Goal: Task Accomplishment & Management: Use online tool/utility

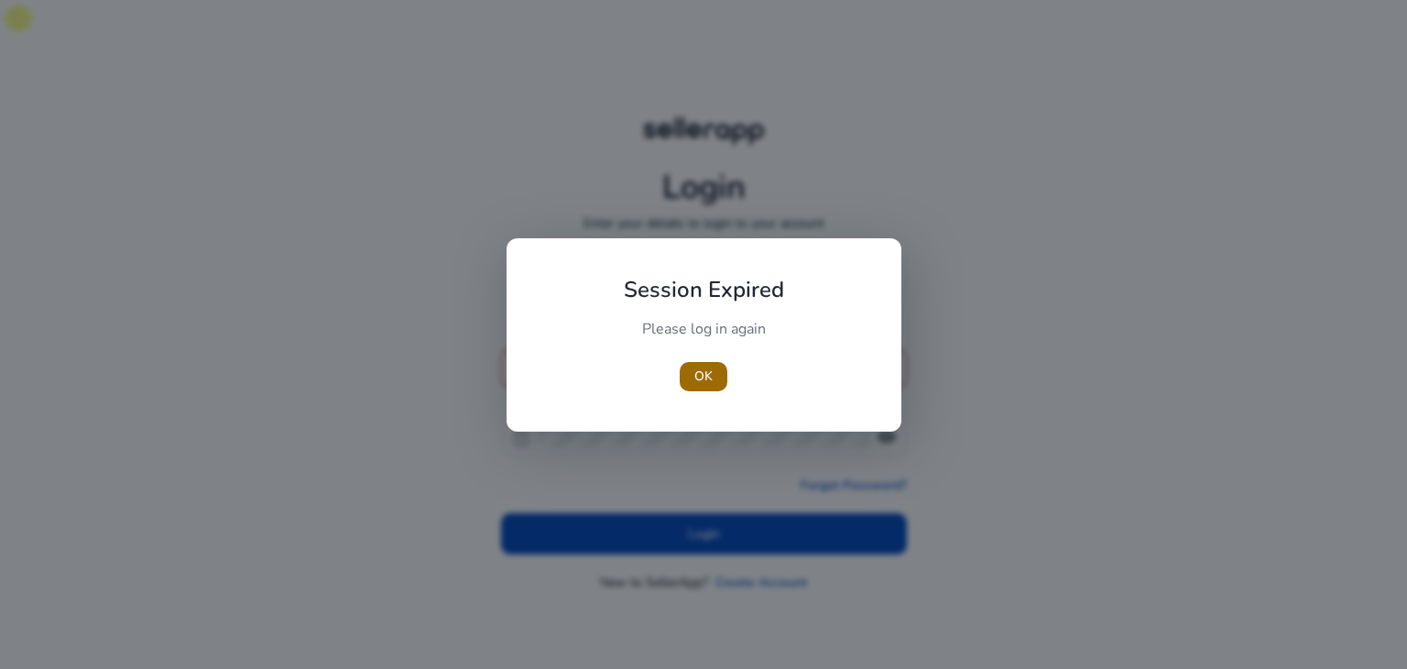
type input "**********"
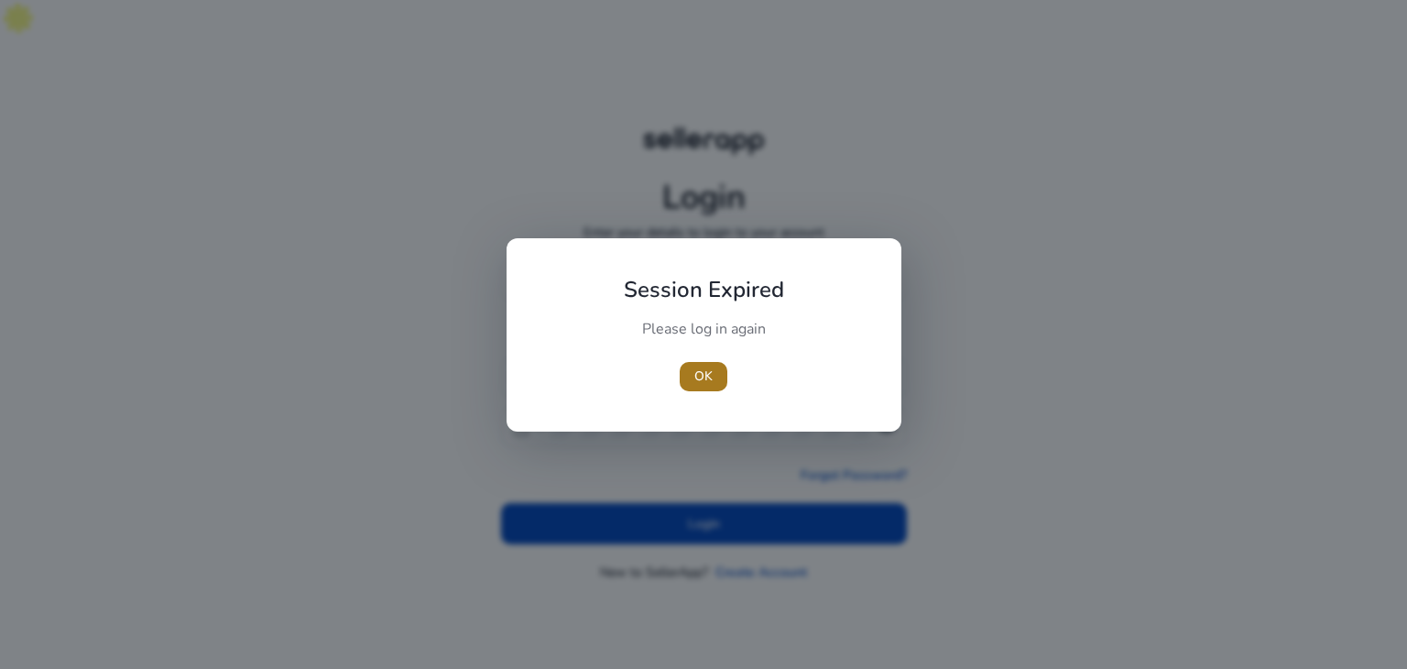
click at [685, 374] on span "button" at bounding box center [704, 377] width 48 height 44
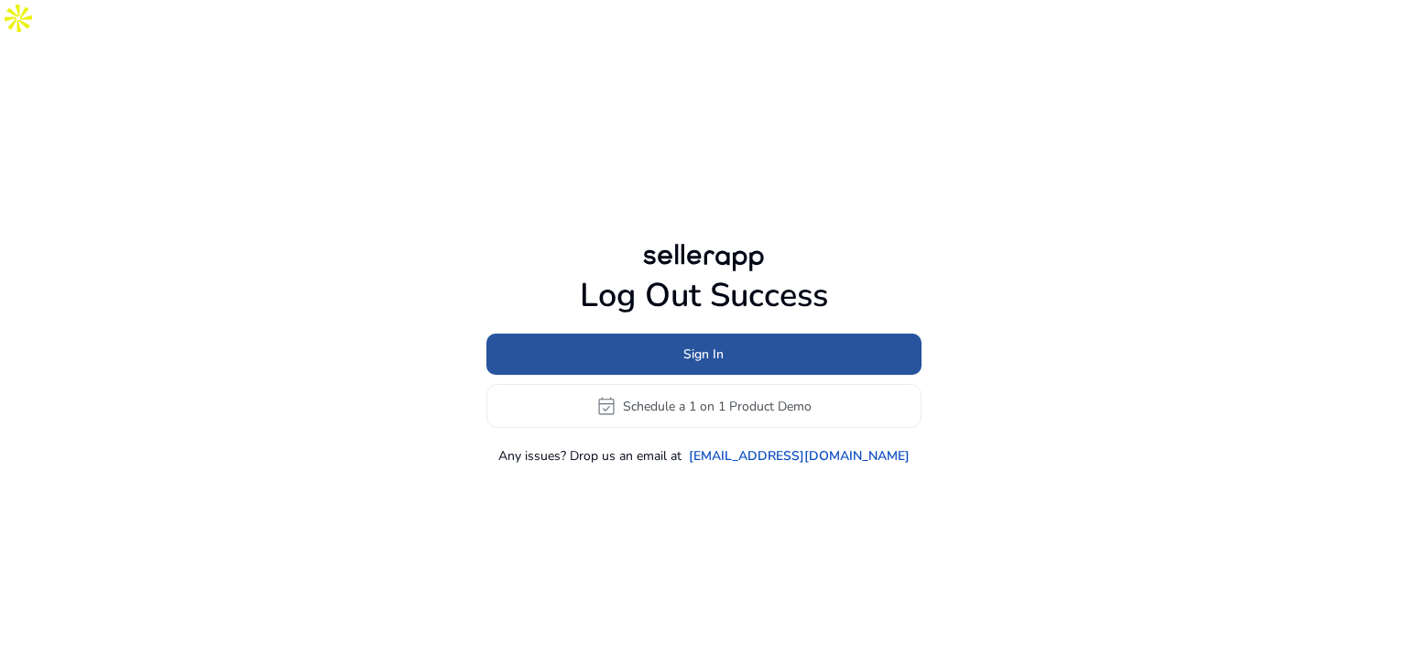
click at [638, 333] on span at bounding box center [703, 355] width 435 height 44
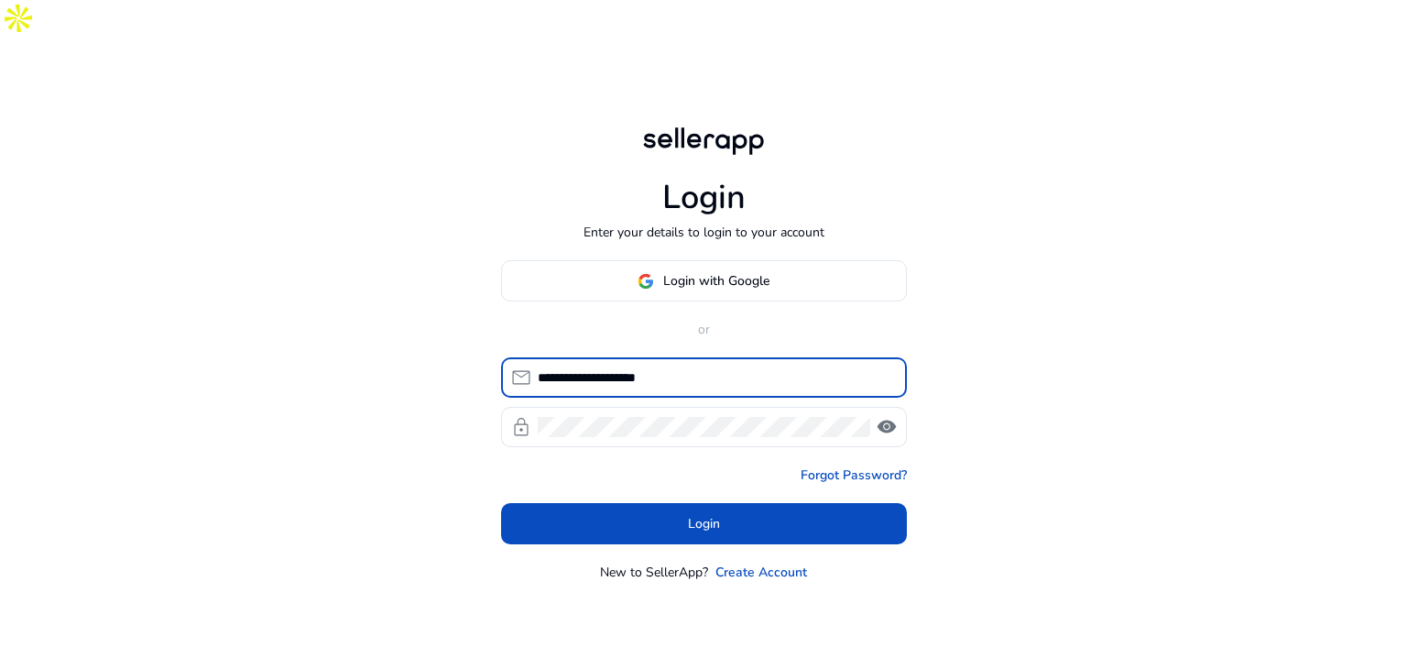
click at [580, 367] on input "**********" at bounding box center [715, 377] width 355 height 20
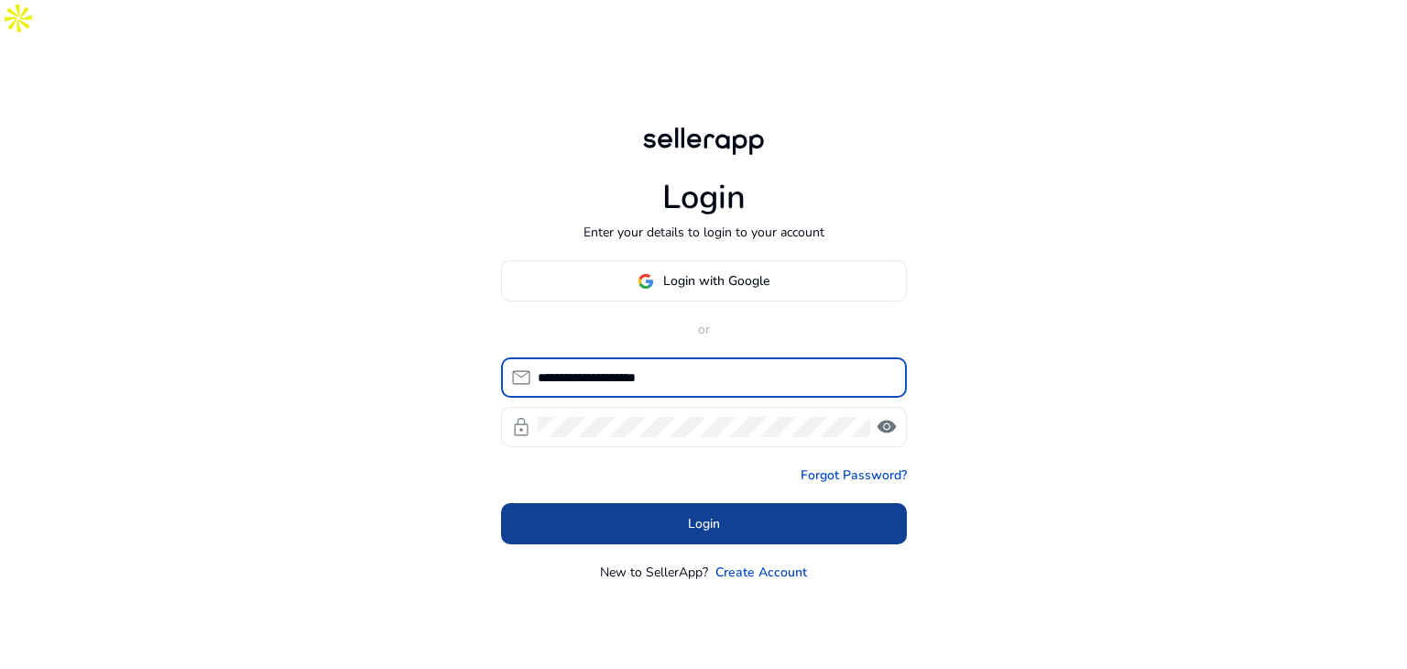
type input "**********"
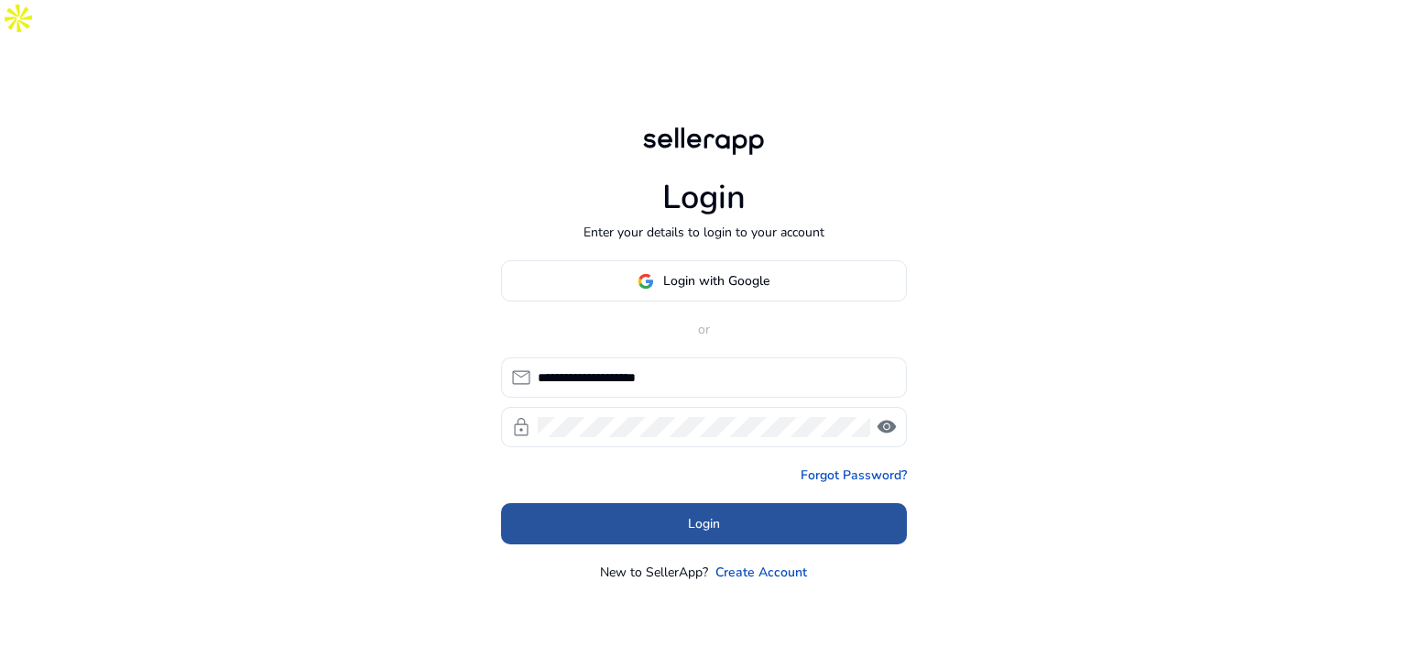
click at [685, 502] on span at bounding box center [704, 524] width 406 height 44
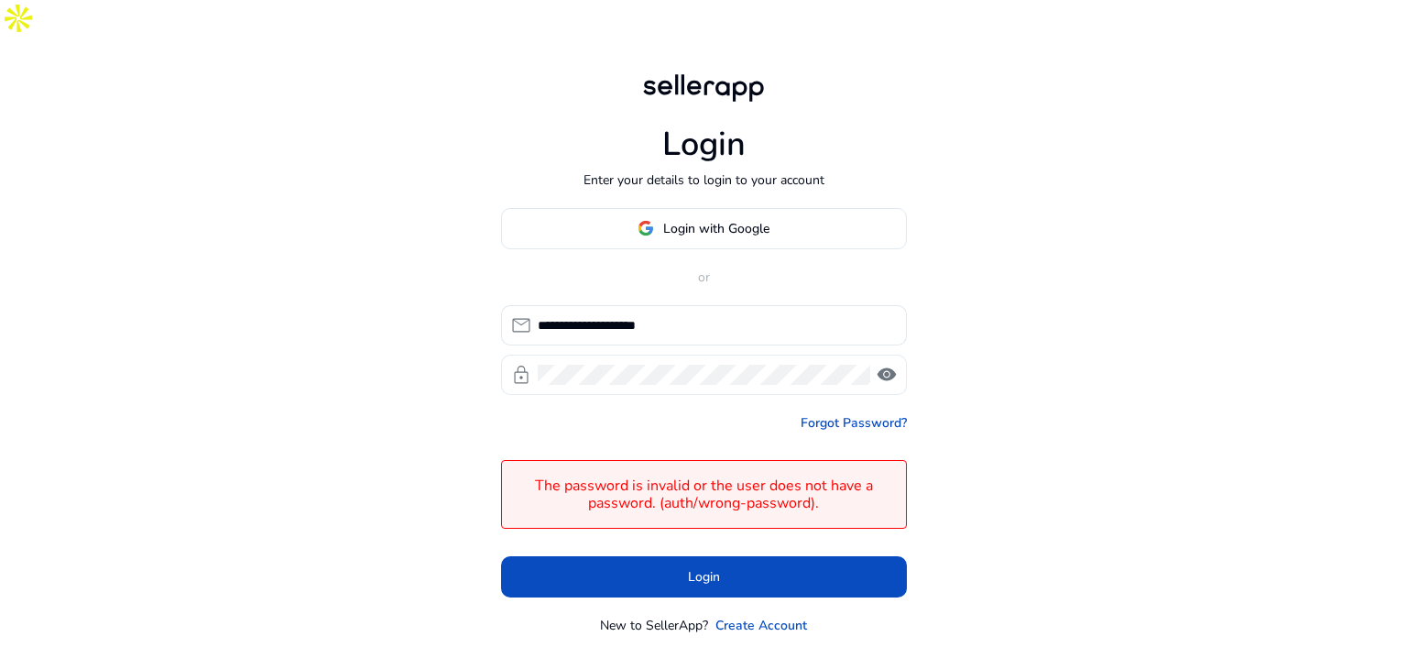
click at [643, 355] on div at bounding box center [704, 375] width 333 height 40
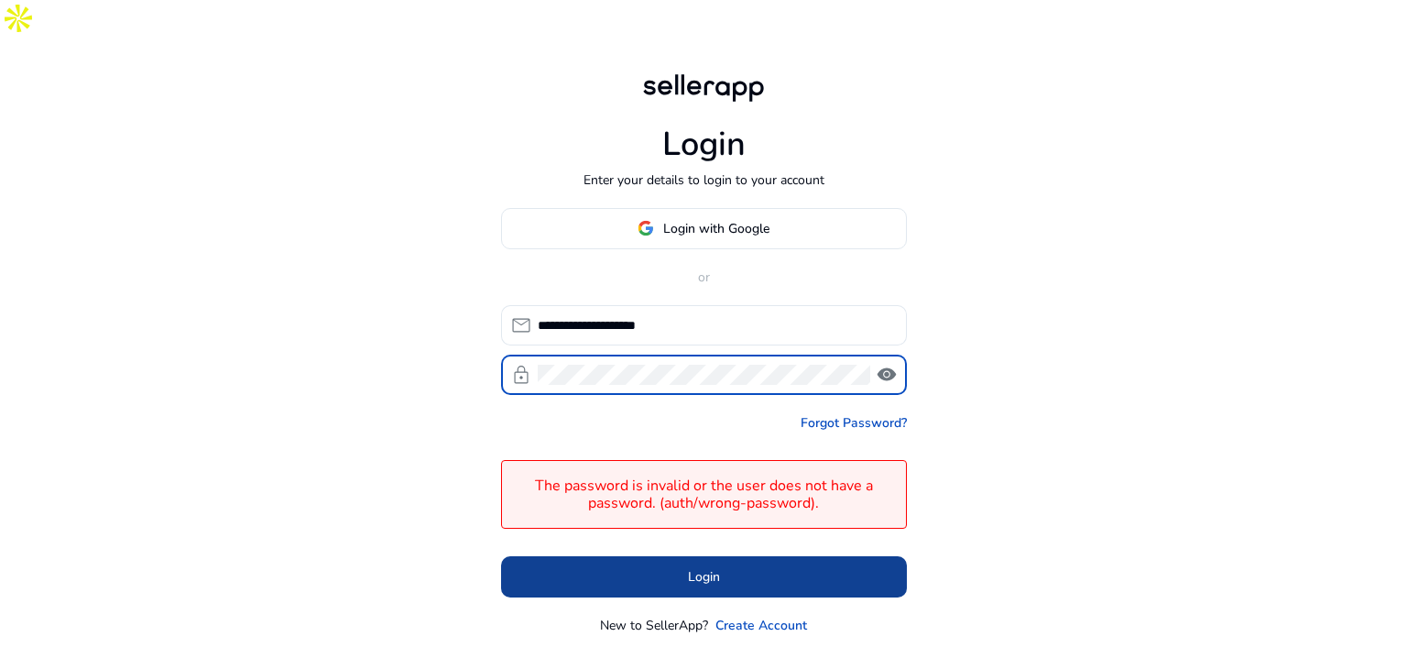
click at [629, 554] on span at bounding box center [704, 576] width 406 height 44
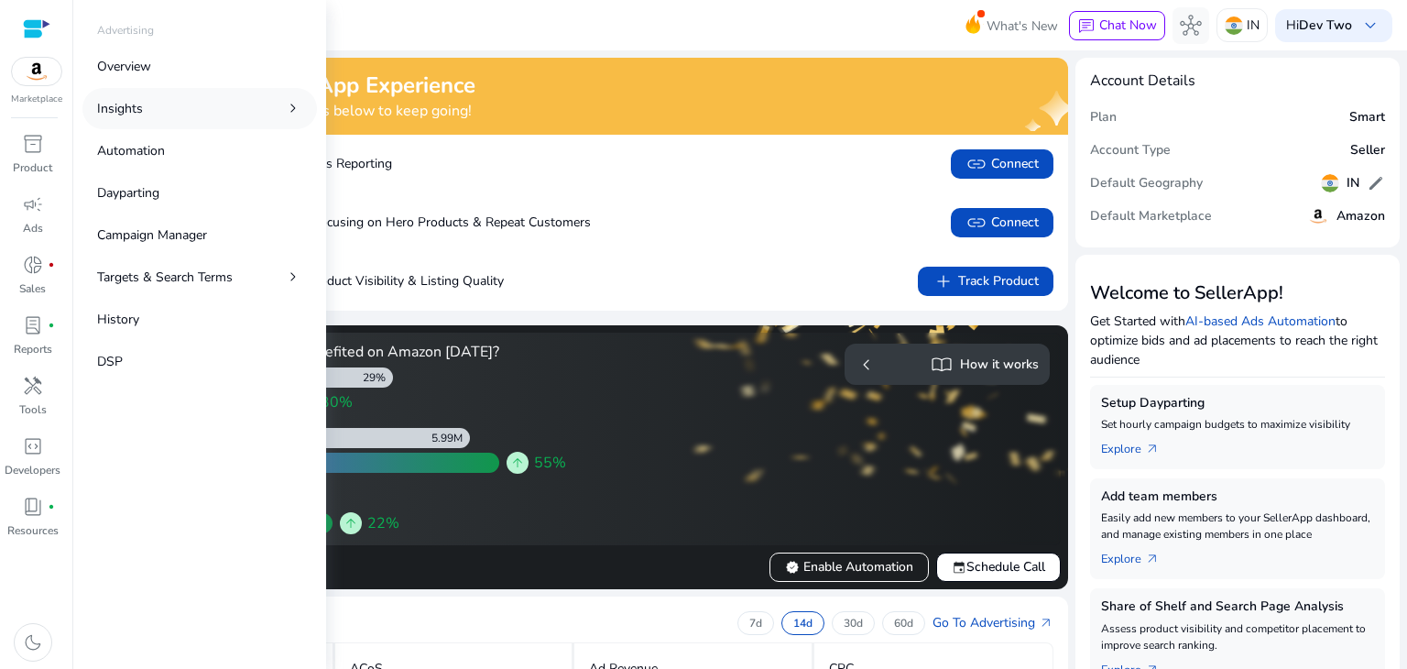
click at [198, 114] on link "Insights chevron_right" at bounding box center [199, 108] width 235 height 41
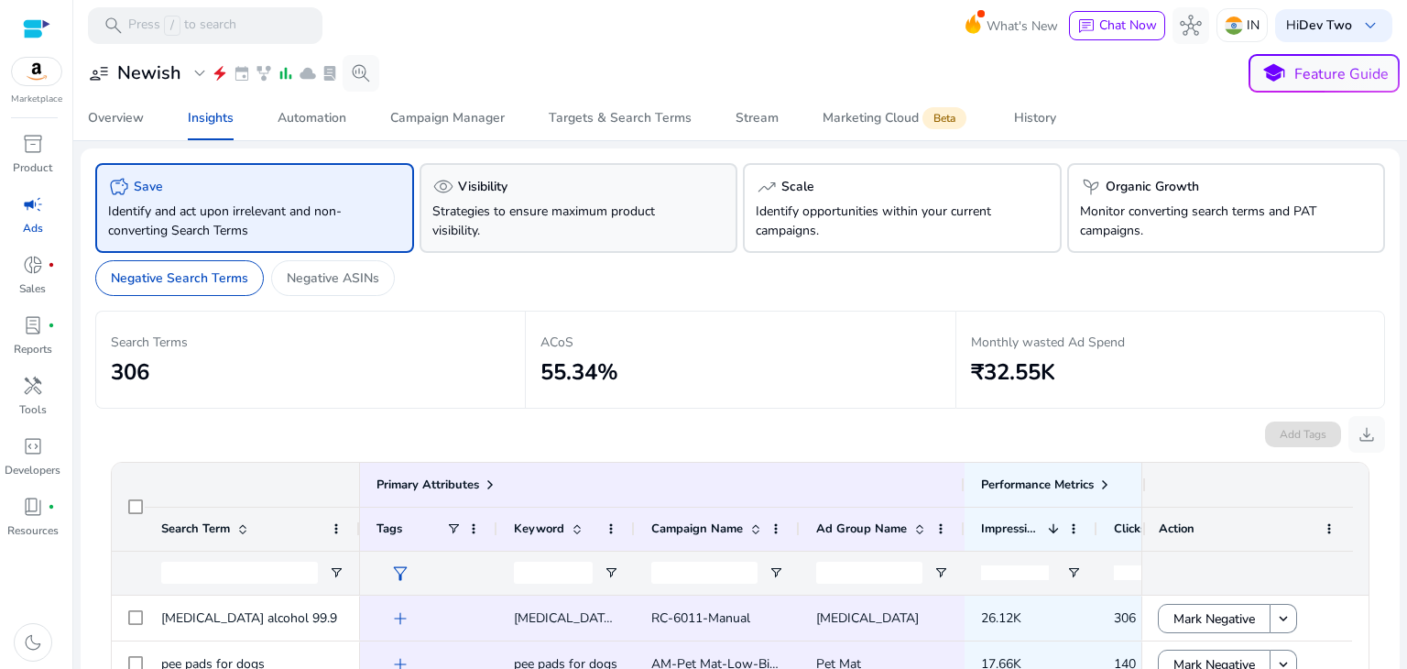
click at [530, 176] on div "visibility Visibility" at bounding box center [578, 187] width 293 height 22
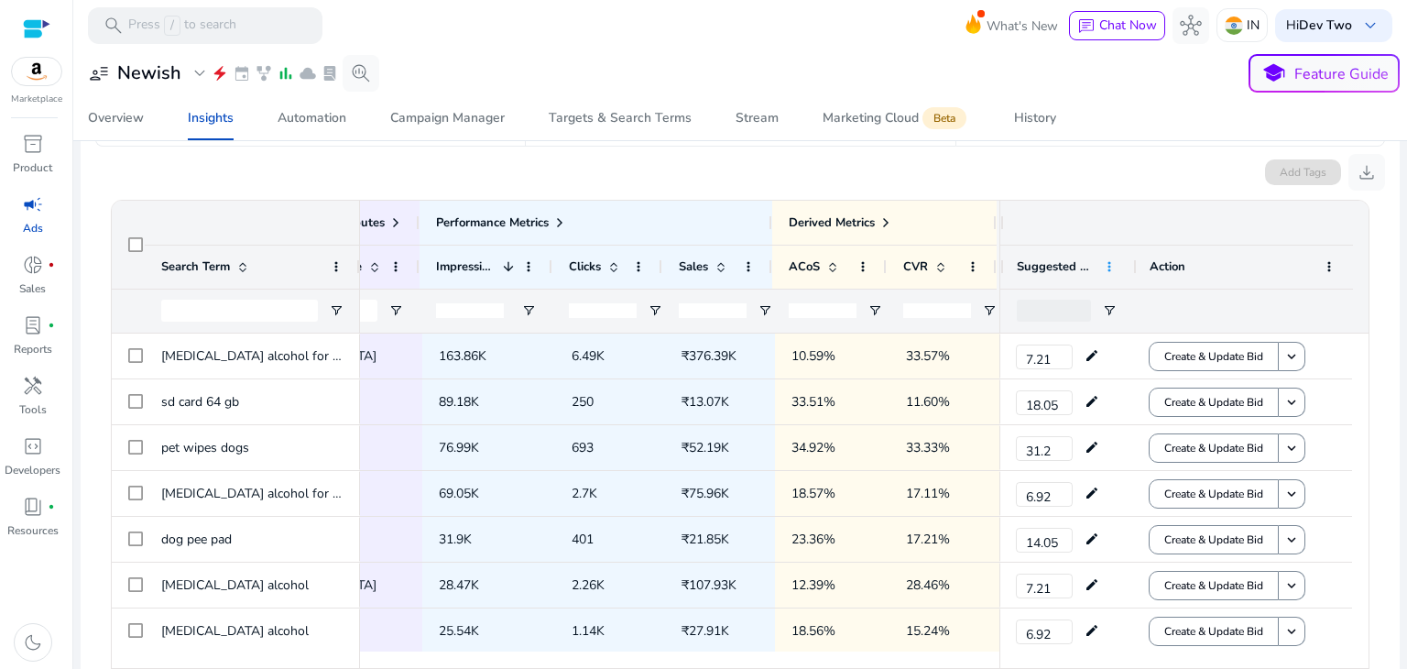
click at [1102, 266] on span at bounding box center [1109, 266] width 15 height 15
click at [1088, 137] on div "Overview Insights Automation Campaign Manager Targets & Search Terms Stream Mar…" at bounding box center [740, 118] width 1349 height 44
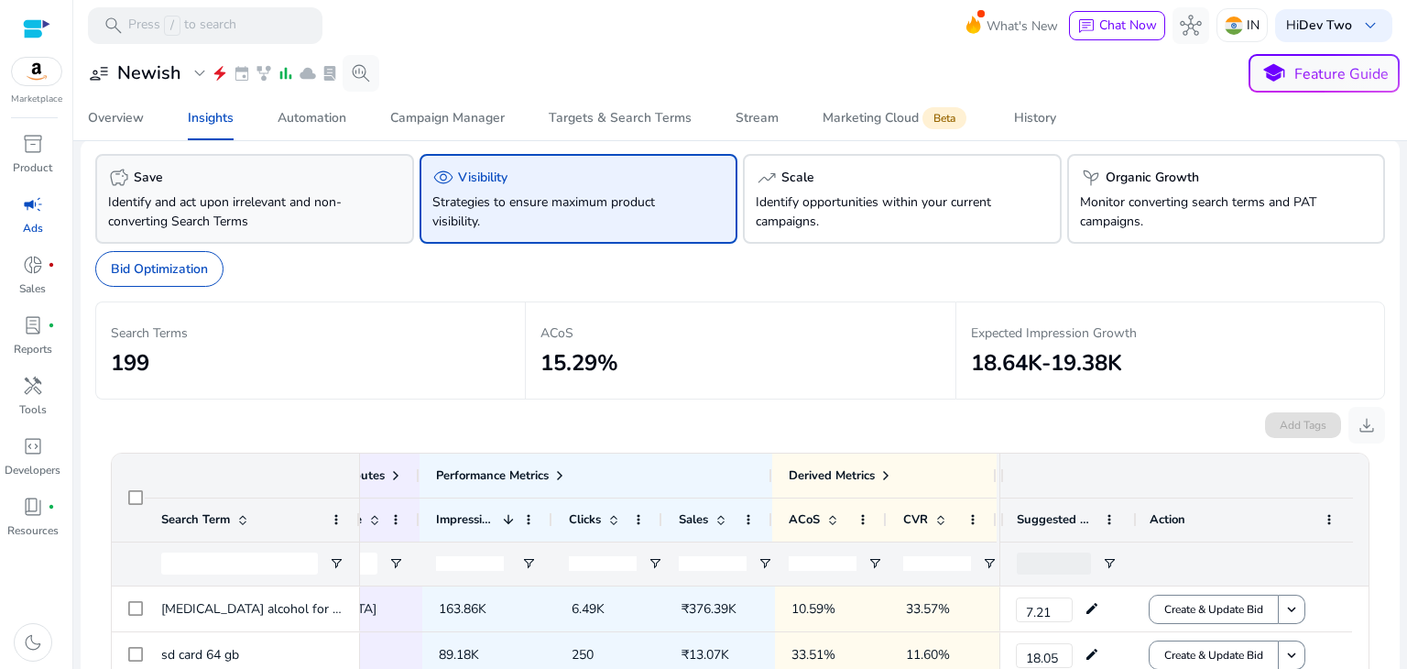
click at [171, 184] on div "savings Save" at bounding box center [254, 178] width 293 height 22
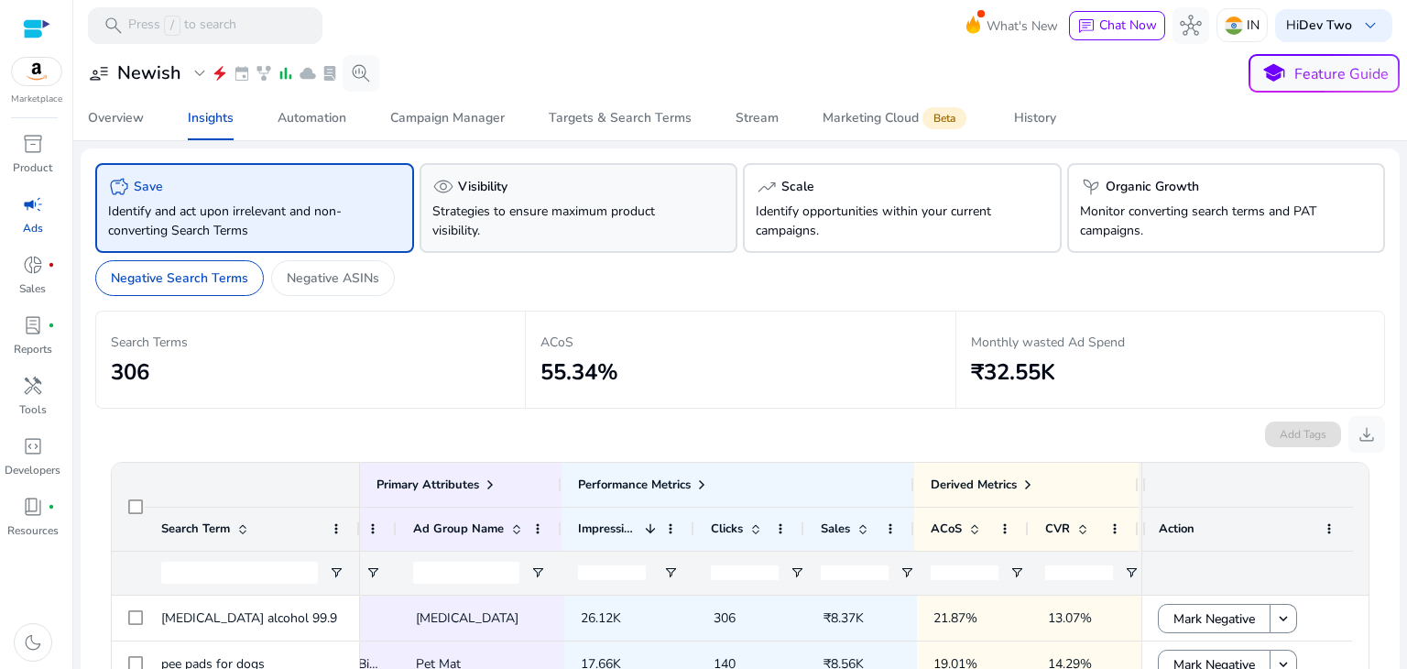
click at [504, 217] on p "Strategies to ensure maximum product visibility." at bounding box center [554, 221] width 244 height 38
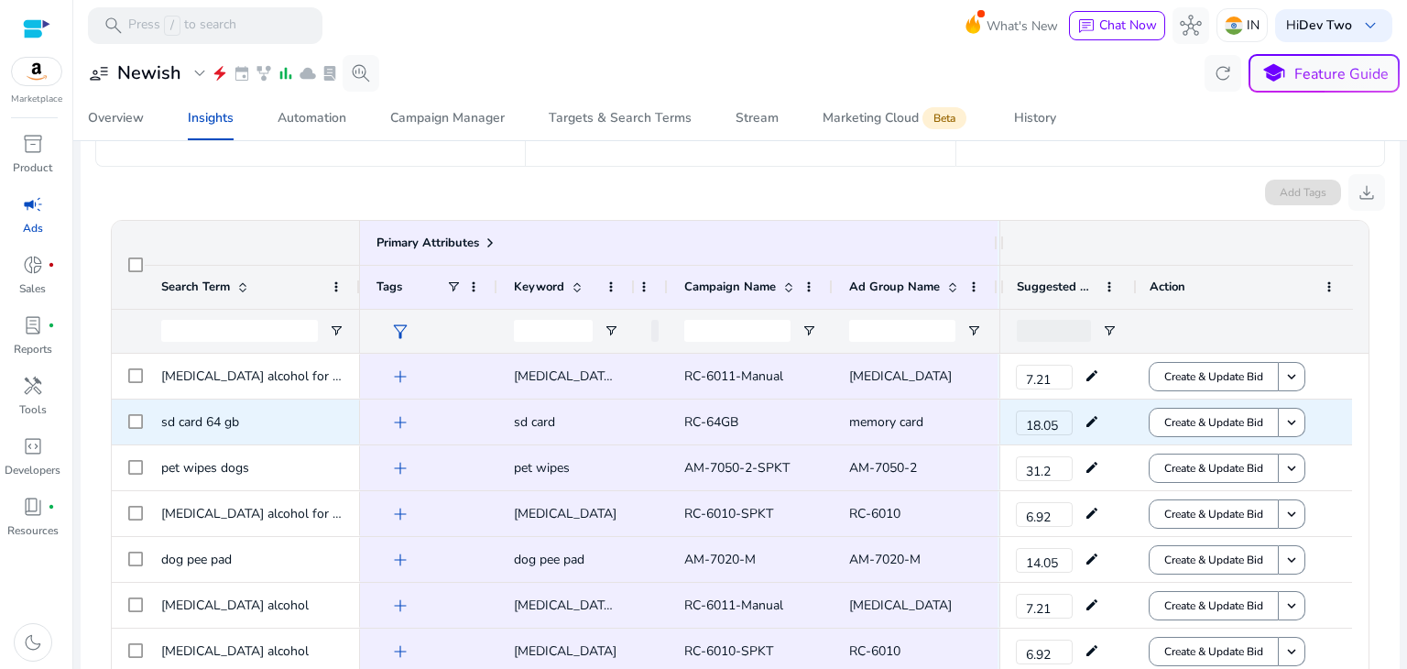
scroll to position [242, 0]
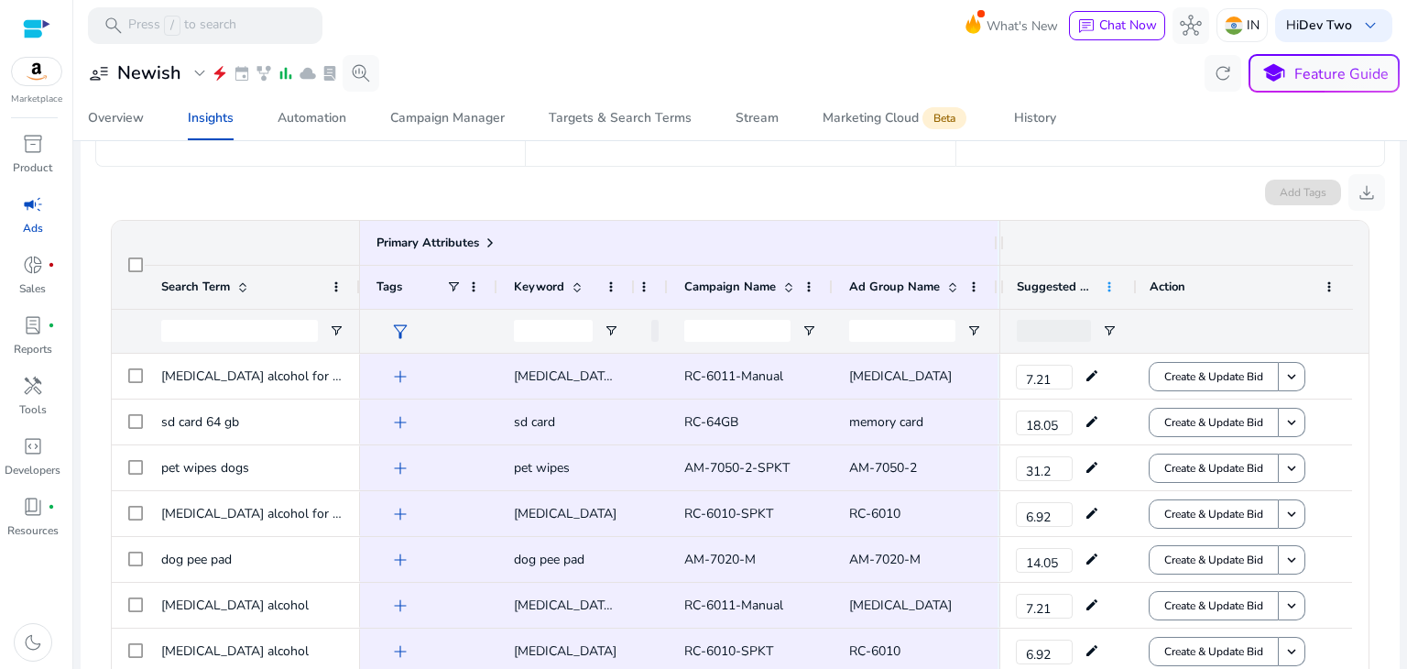
click at [1102, 289] on span at bounding box center [1109, 286] width 15 height 15
click at [1099, 202] on div "Add Tags download" at bounding box center [740, 189] width 1290 height 44
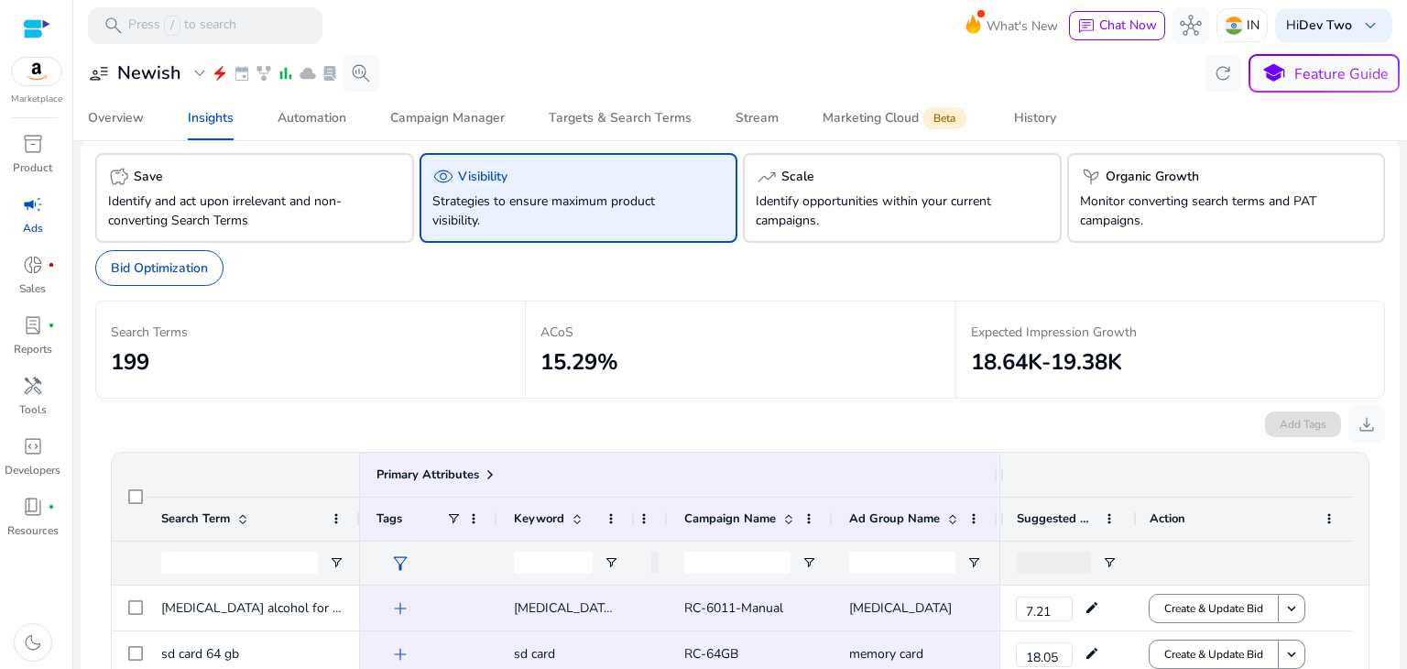
scroll to position [21, 0]
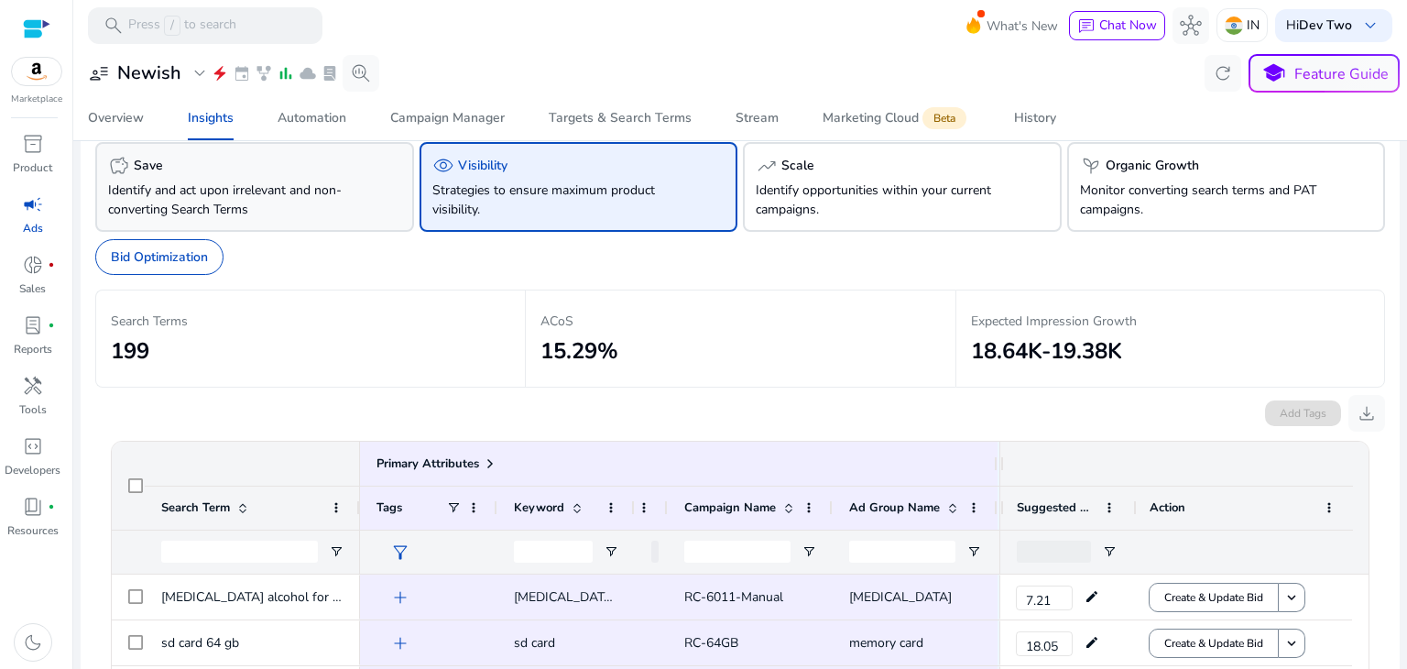
click at [289, 176] on div "savings Save Identify and act upon irrelevant and non-converting Search Terms" at bounding box center [254, 187] width 319 height 90
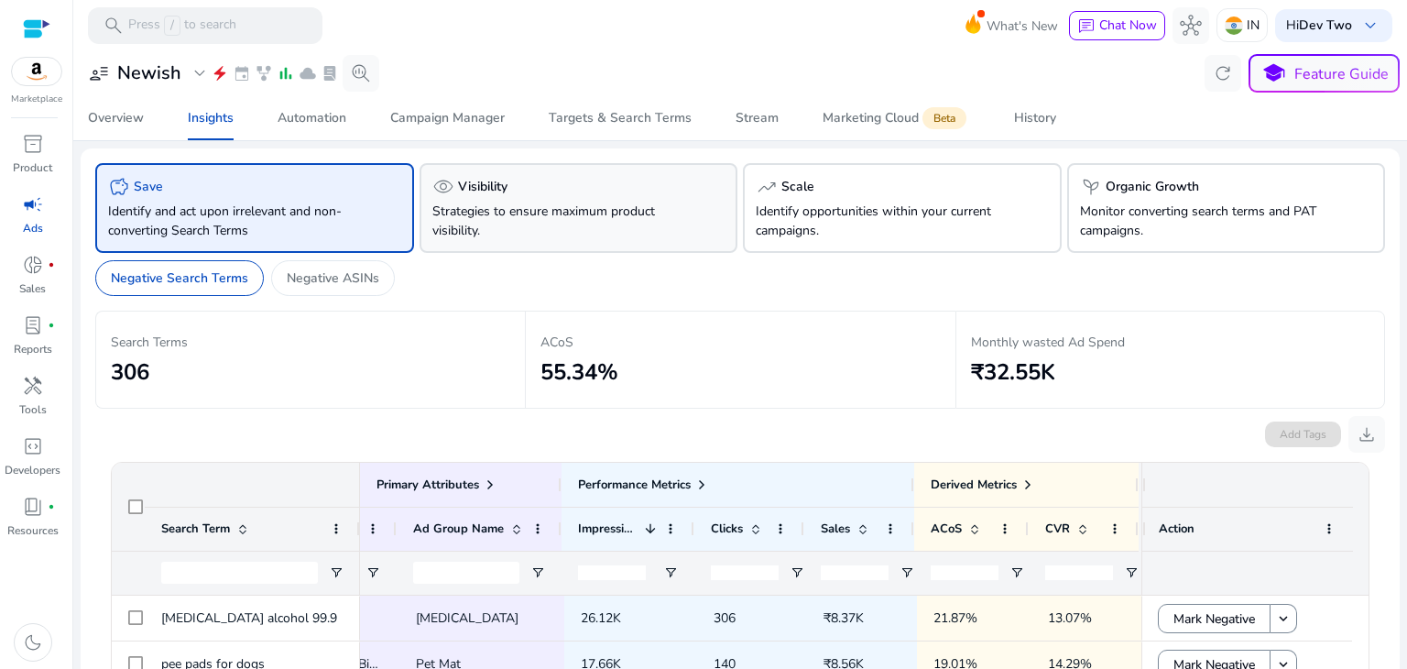
click at [481, 225] on p "Strategies to ensure maximum product visibility." at bounding box center [554, 221] width 244 height 38
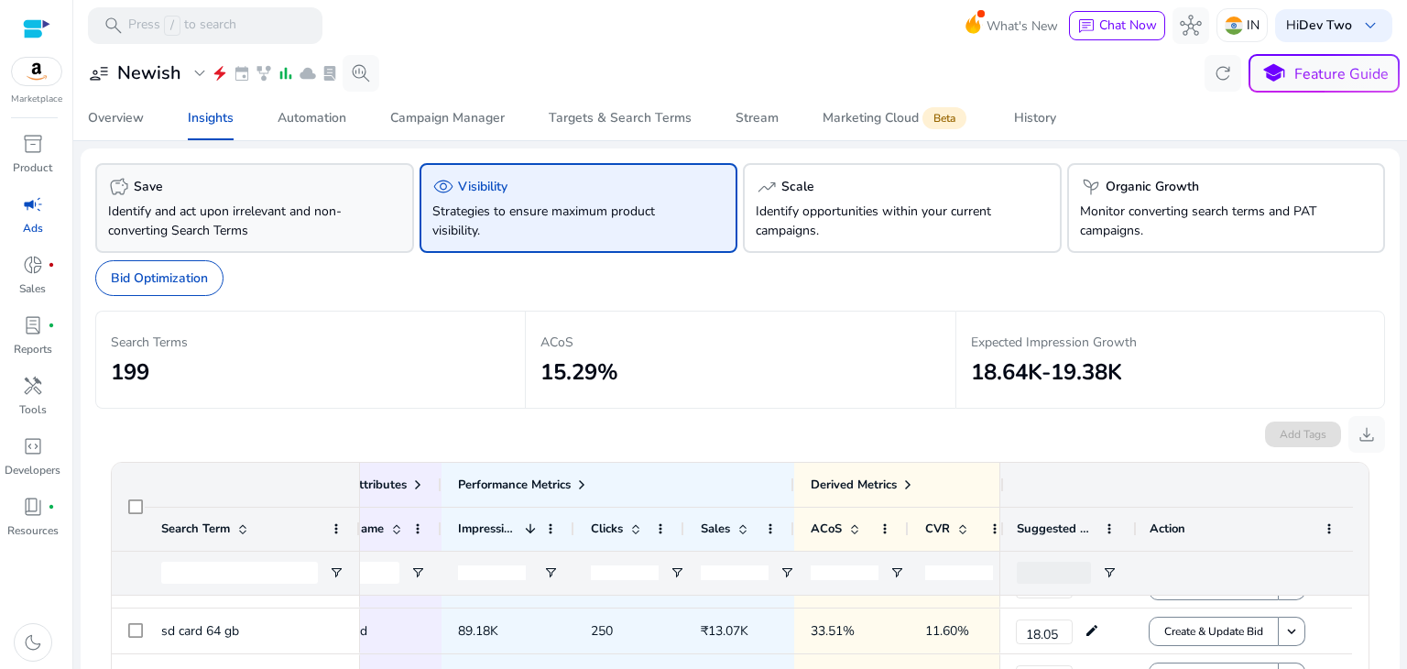
click at [274, 224] on p "Identify and act upon irrelevant and non-converting Search Terms" at bounding box center [230, 221] width 244 height 38
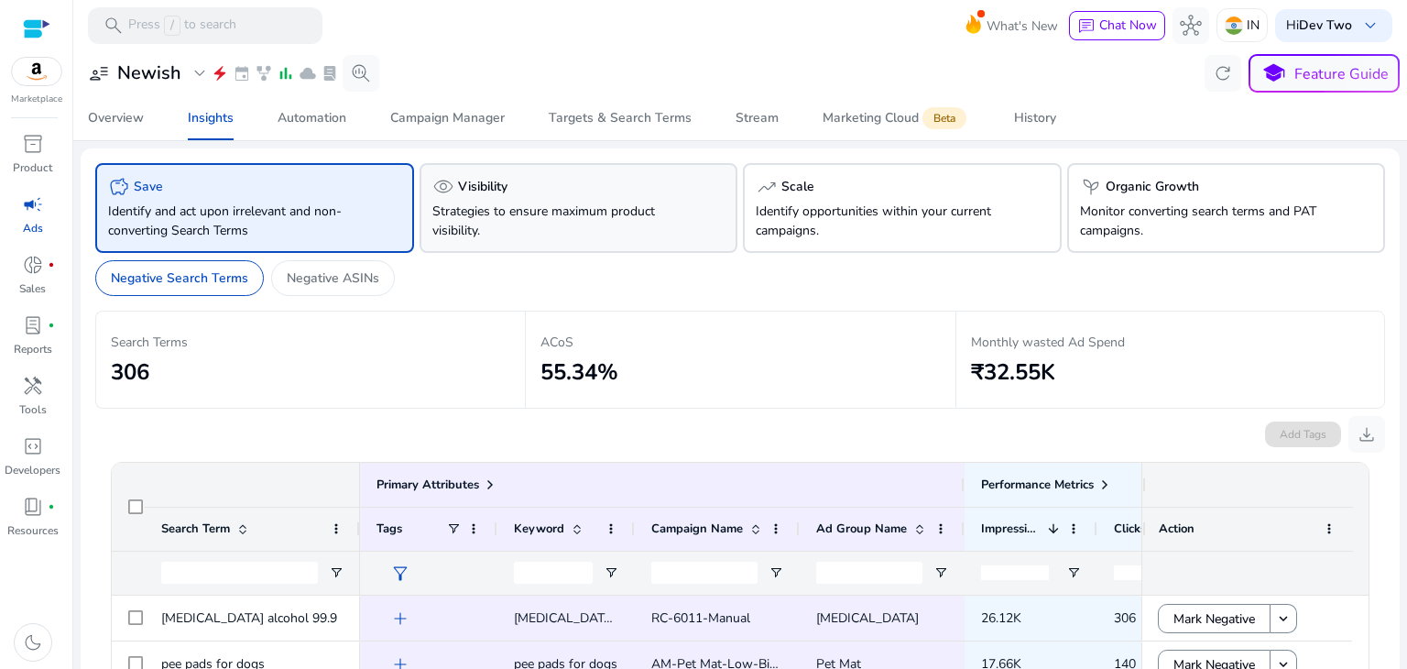
click at [552, 184] on div "visibility Visibility" at bounding box center [578, 187] width 293 height 22
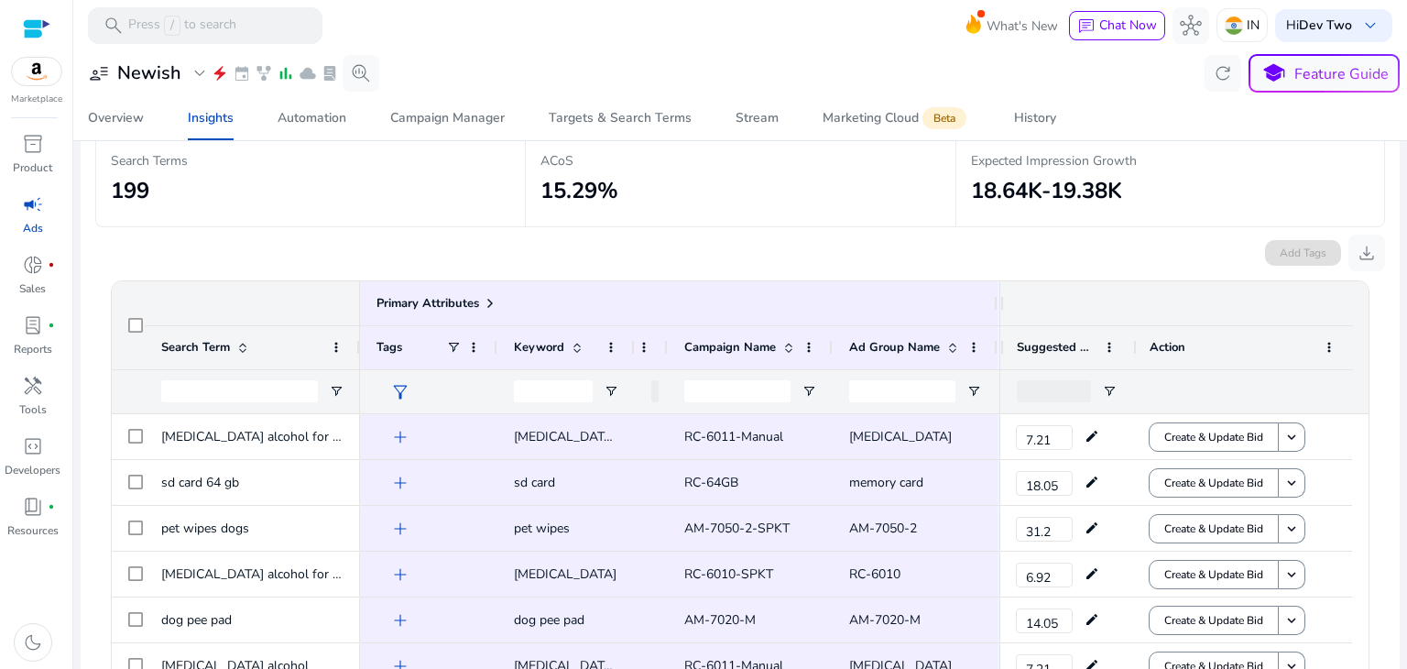
scroll to position [4, 0]
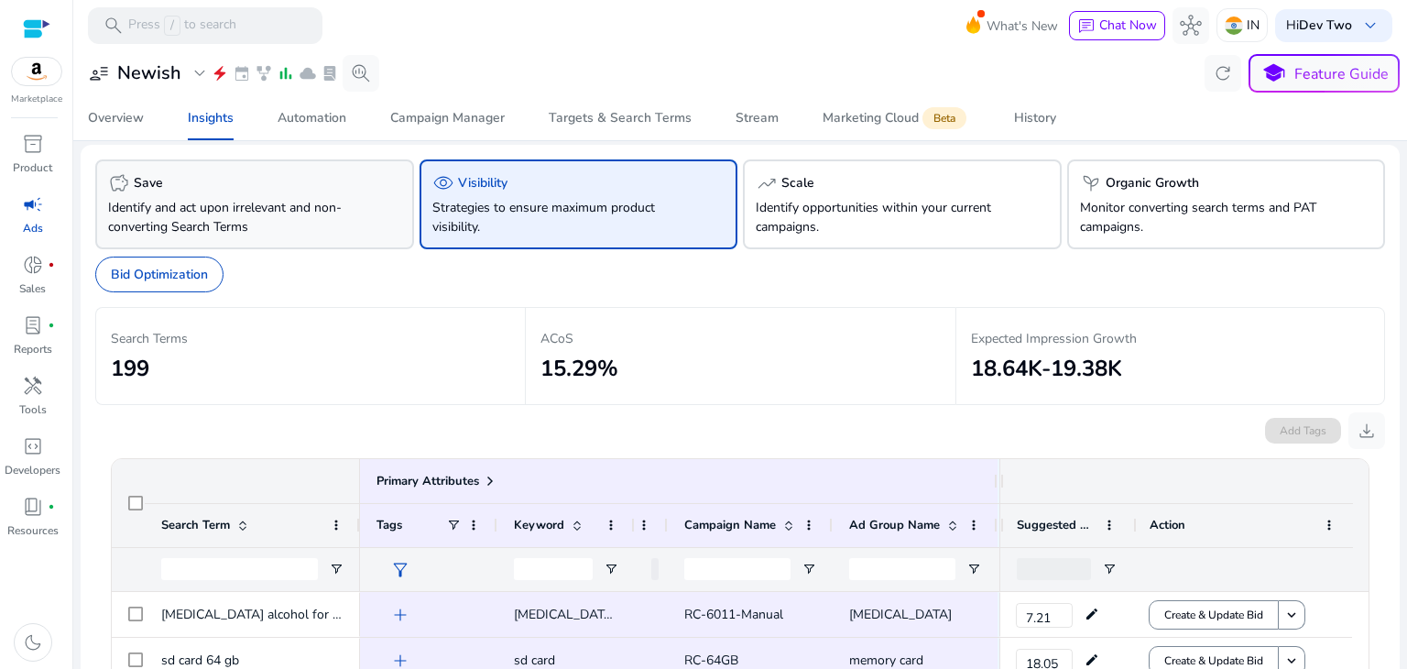
click at [271, 190] on div "savings Save" at bounding box center [254, 183] width 293 height 22
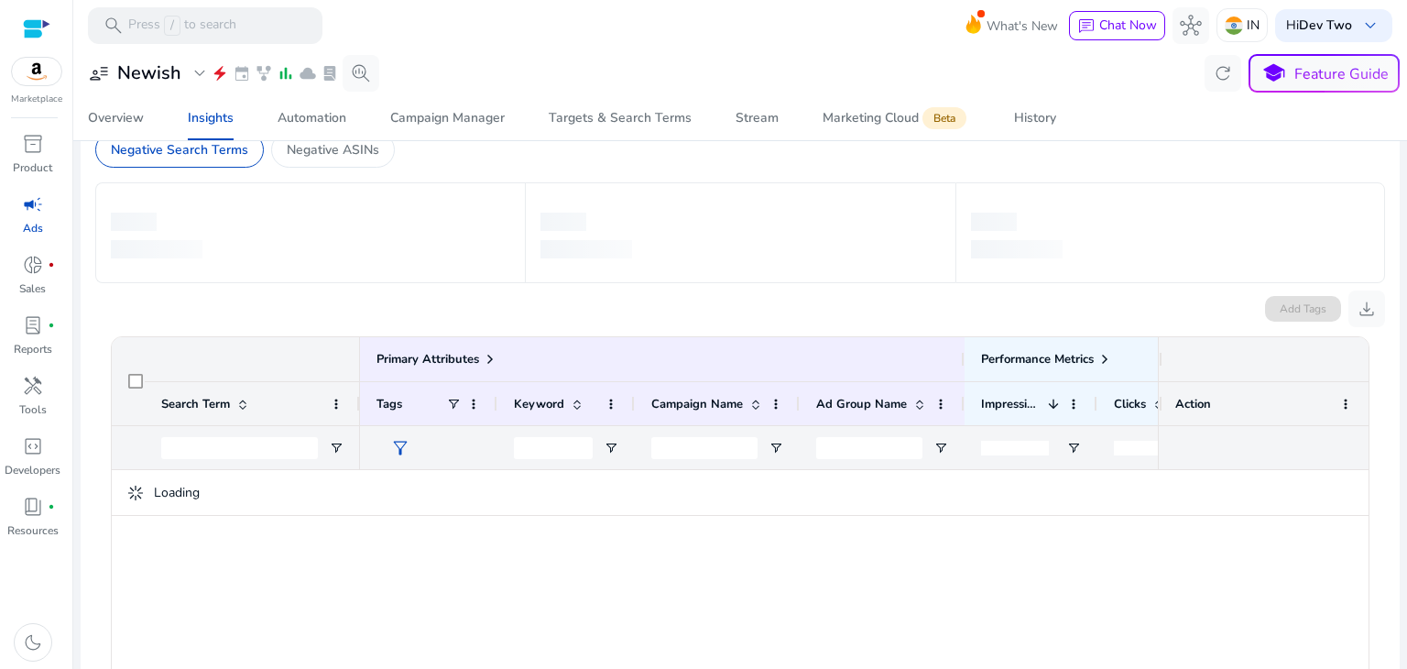
scroll to position [132, 0]
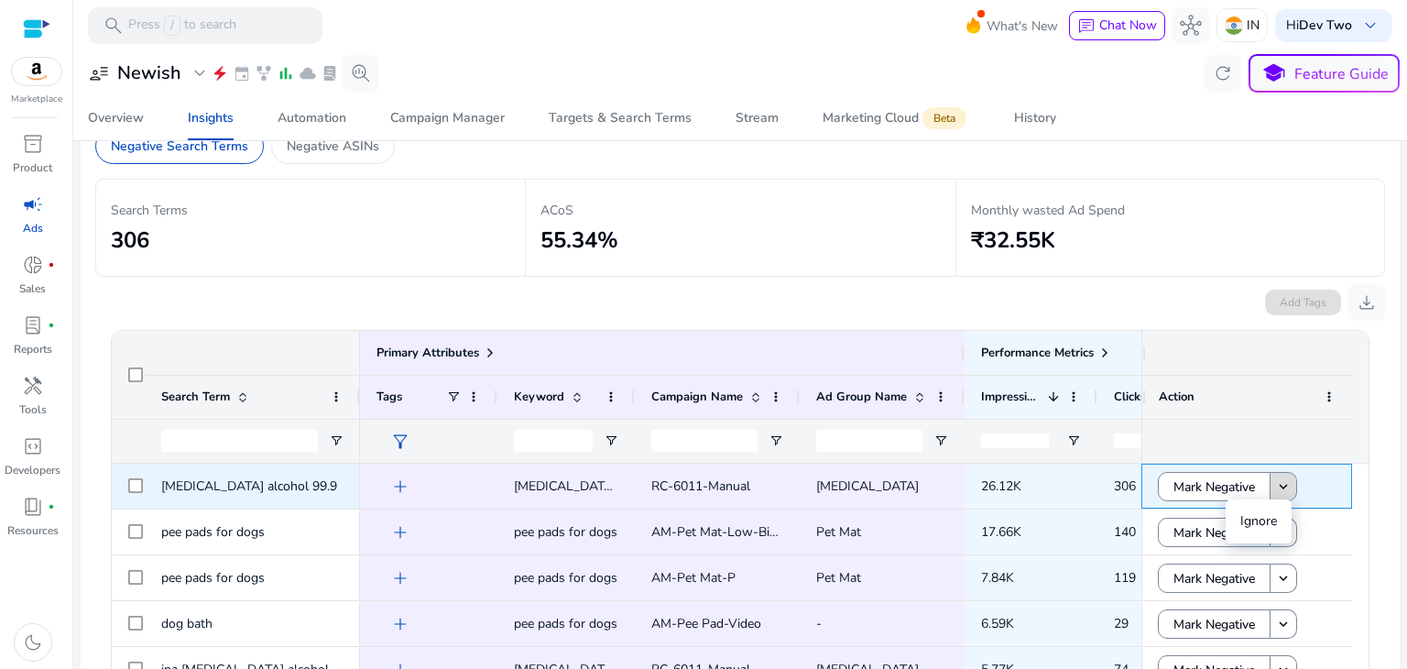
click at [1281, 490] on mat-icon "keyboard_arrow_down" at bounding box center [1283, 486] width 16 height 16
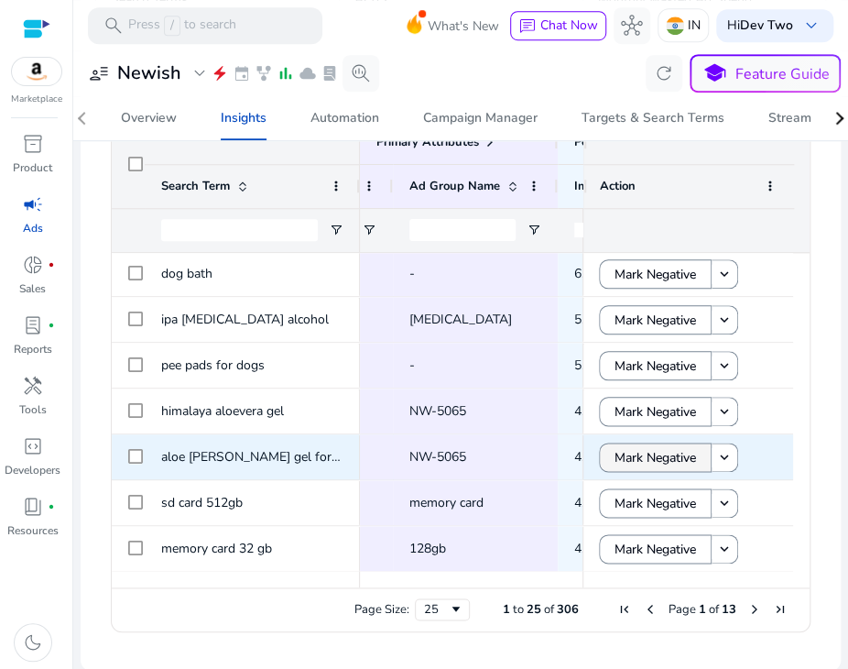
scroll to position [138, 0]
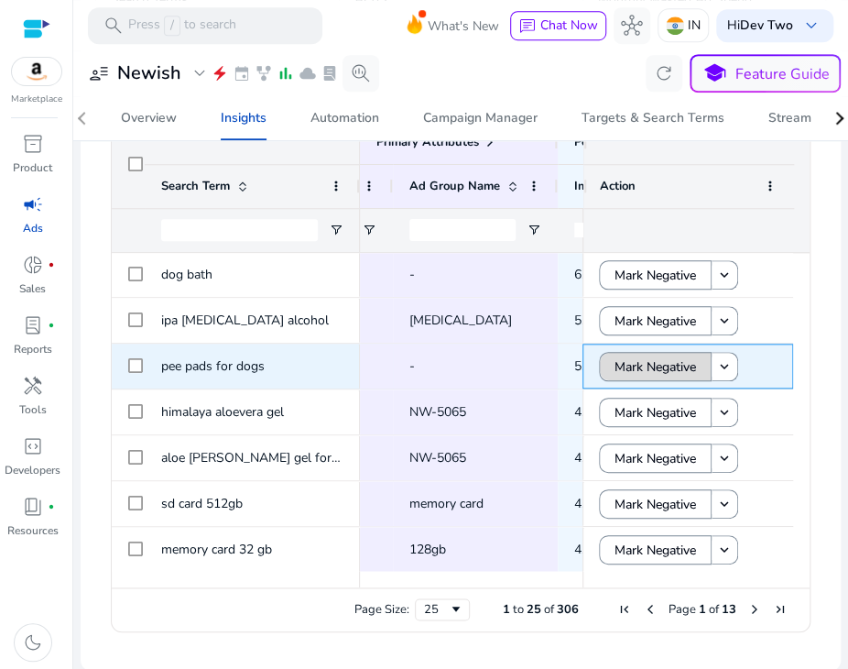
click at [652, 371] on span "Mark Negative" at bounding box center [656, 367] width 82 height 38
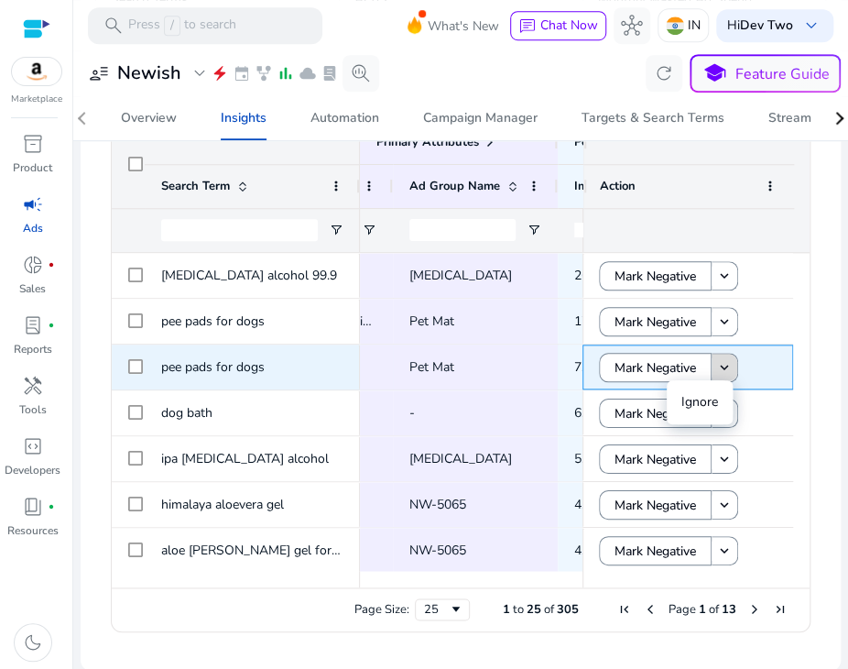
click at [716, 362] on mat-icon "keyboard_arrow_down" at bounding box center [724, 367] width 16 height 16
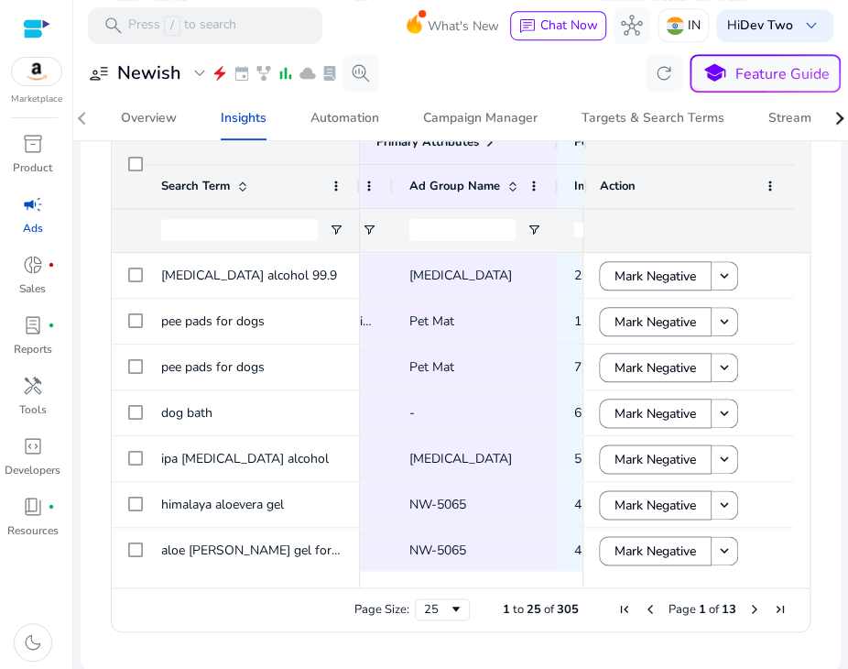
click at [818, 377] on mat-card "savings Save Identify and act upon irrelevant and non-converting Search Terms v…" at bounding box center [461, 218] width 760 height 903
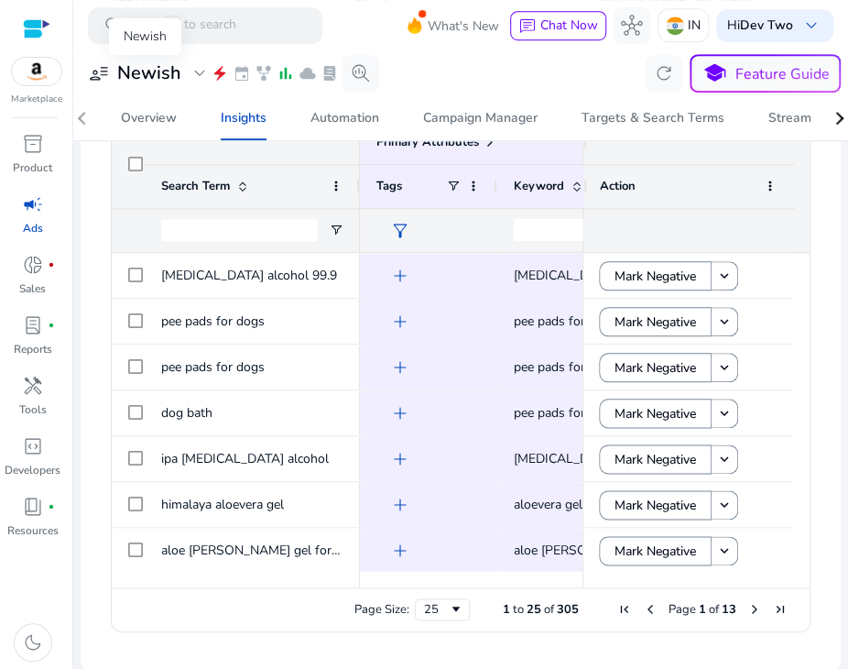
click at [182, 74] on div "user_attributes Newish expand_more" at bounding box center [149, 73] width 123 height 22
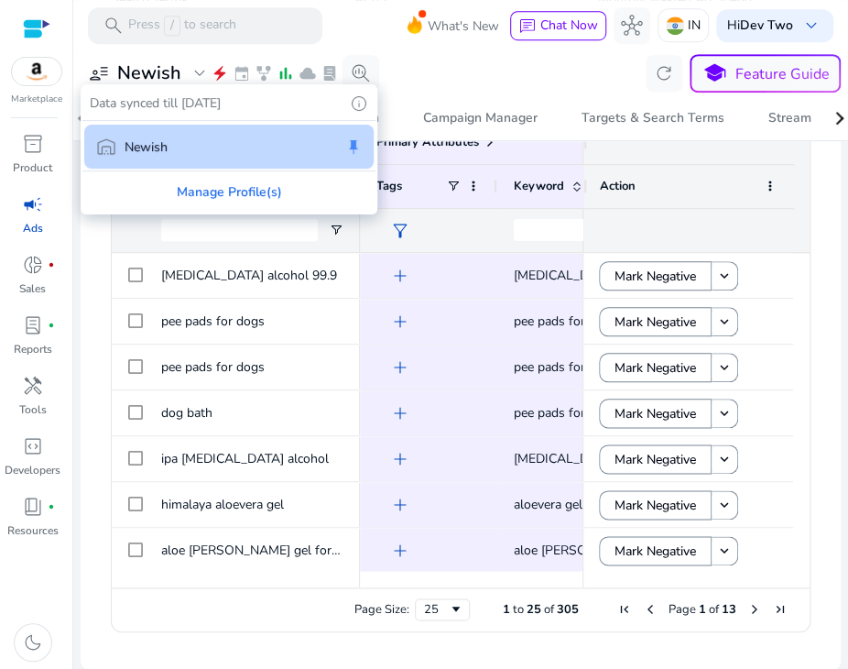
click at [451, 61] on div at bounding box center [424, 334] width 848 height 669
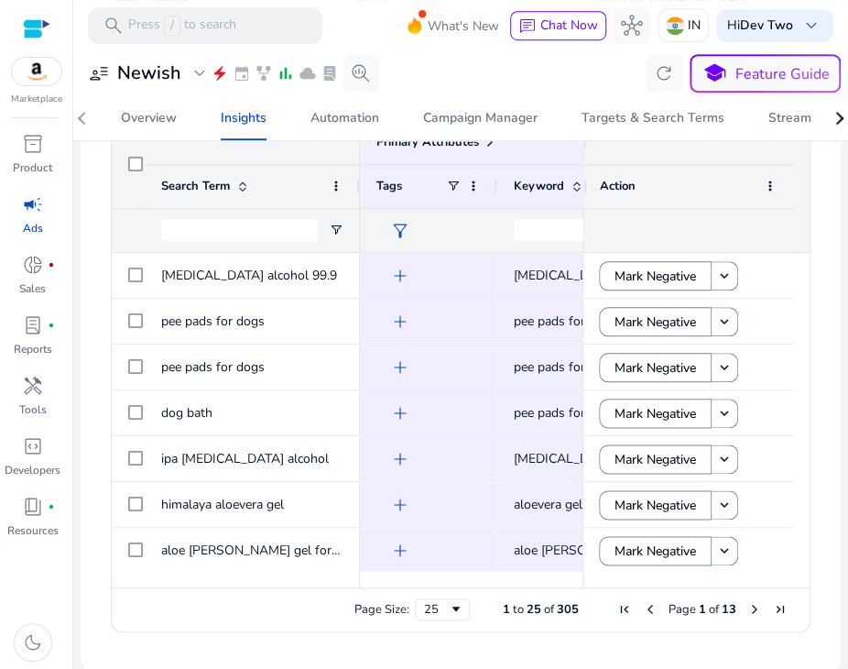
scroll to position [326, 0]
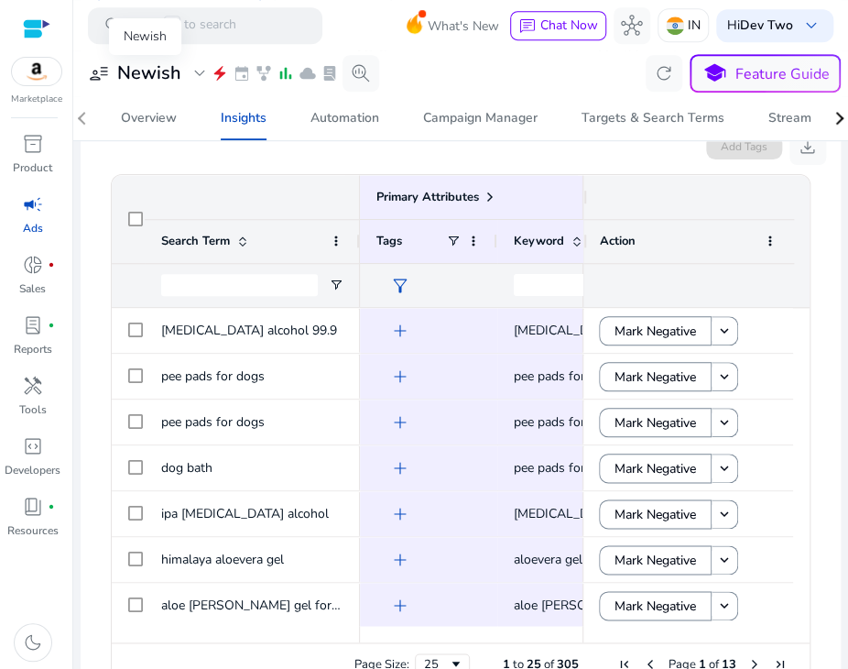
click at [199, 69] on span "expand_more" at bounding box center [200, 73] width 22 height 22
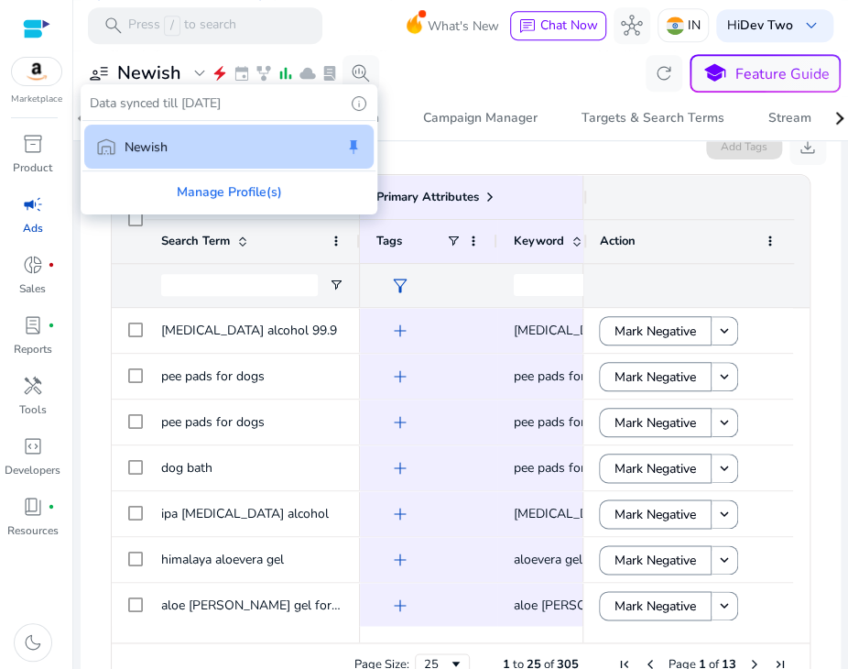
drag, startPoint x: 389, startPoint y: 631, endPoint x: 461, endPoint y: 638, distance: 71.7
click at [461, 638] on div at bounding box center [424, 334] width 848 height 669
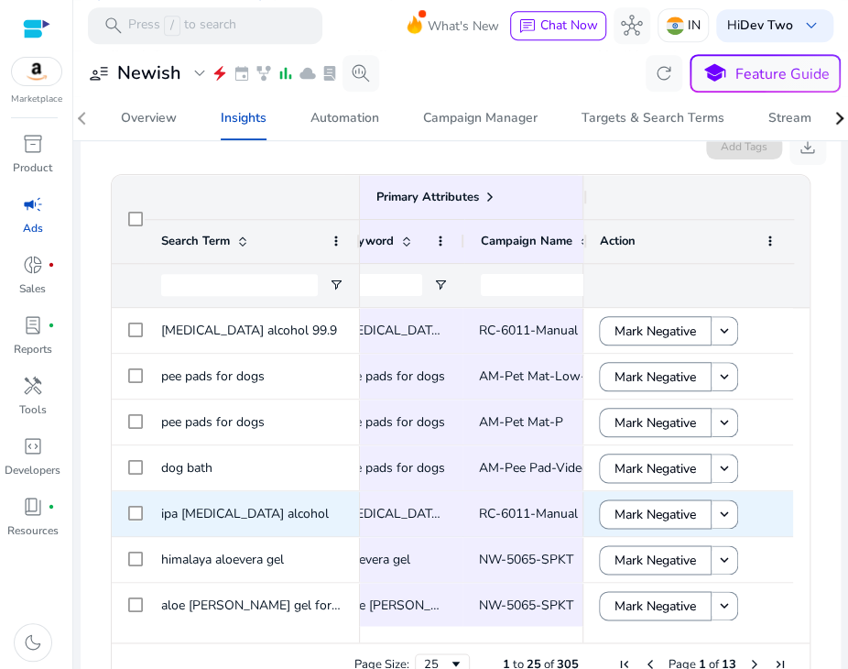
scroll to position [0, 172]
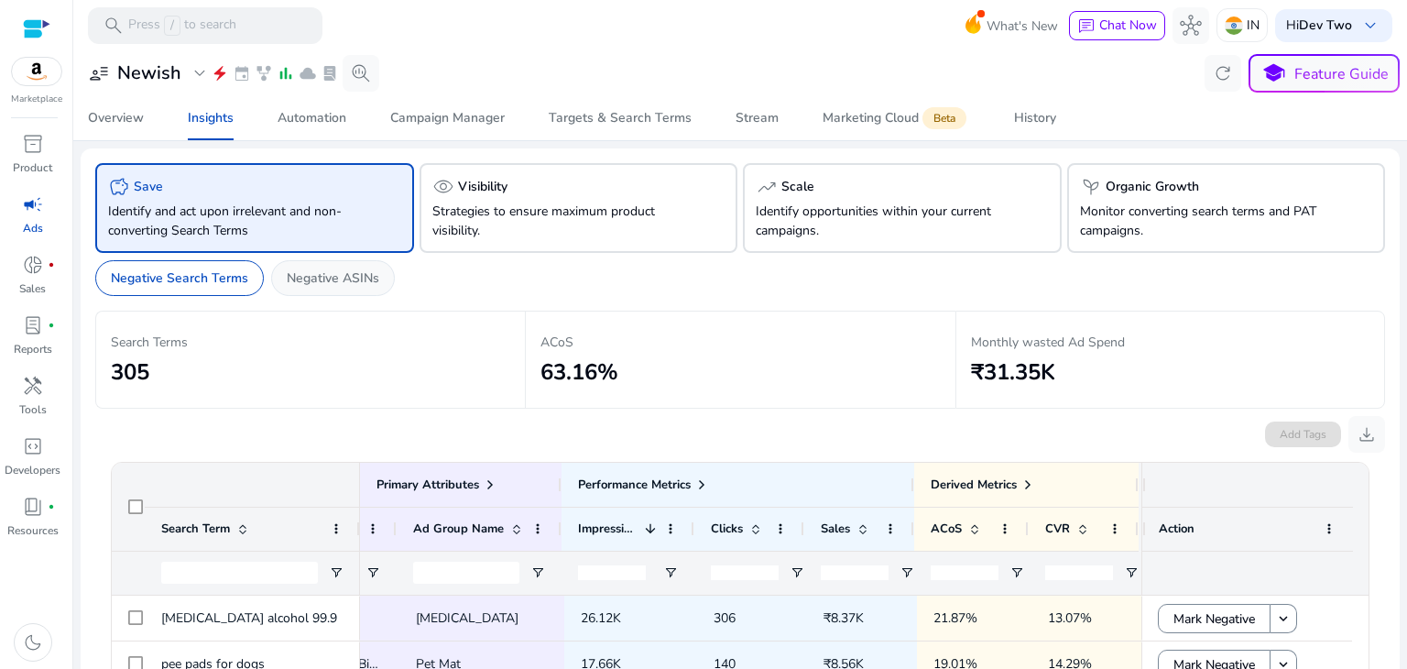
click at [374, 268] on p "Negative ASINs" at bounding box center [333, 277] width 93 height 19
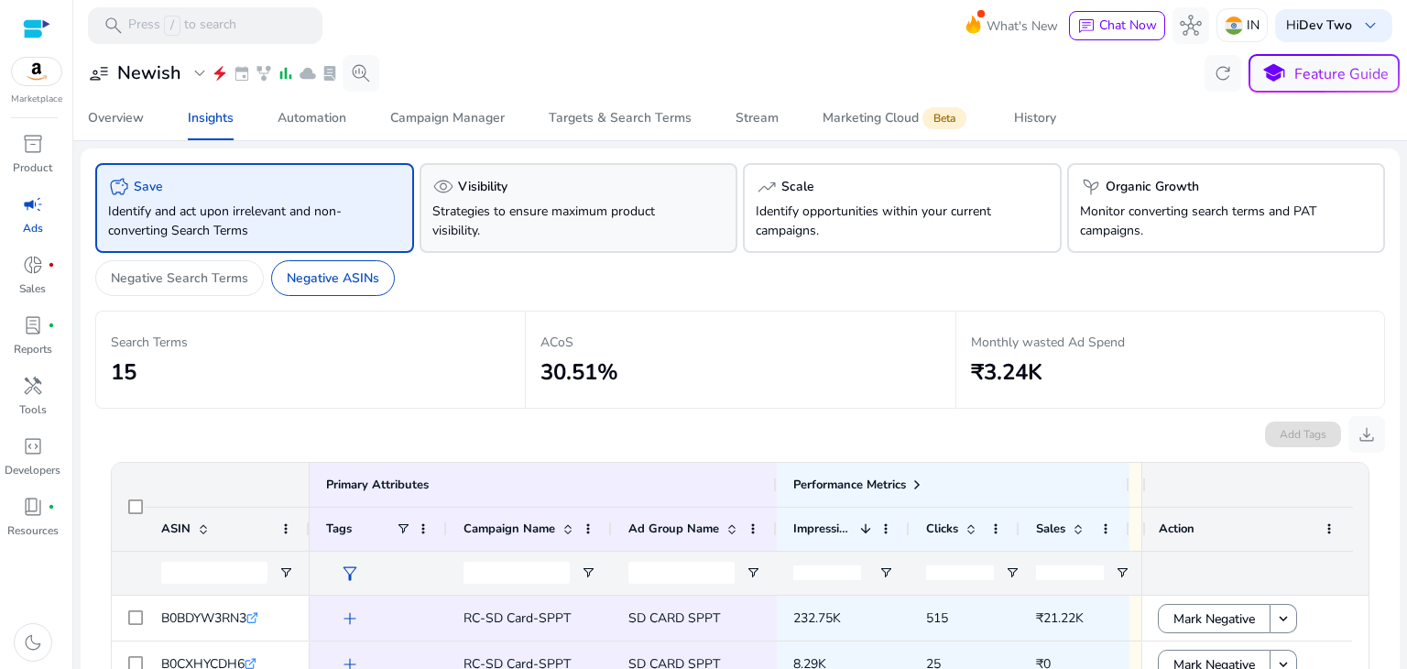
click at [632, 239] on div "visibility Visibility Strategies to ensure maximum product visibility." at bounding box center [579, 208] width 319 height 90
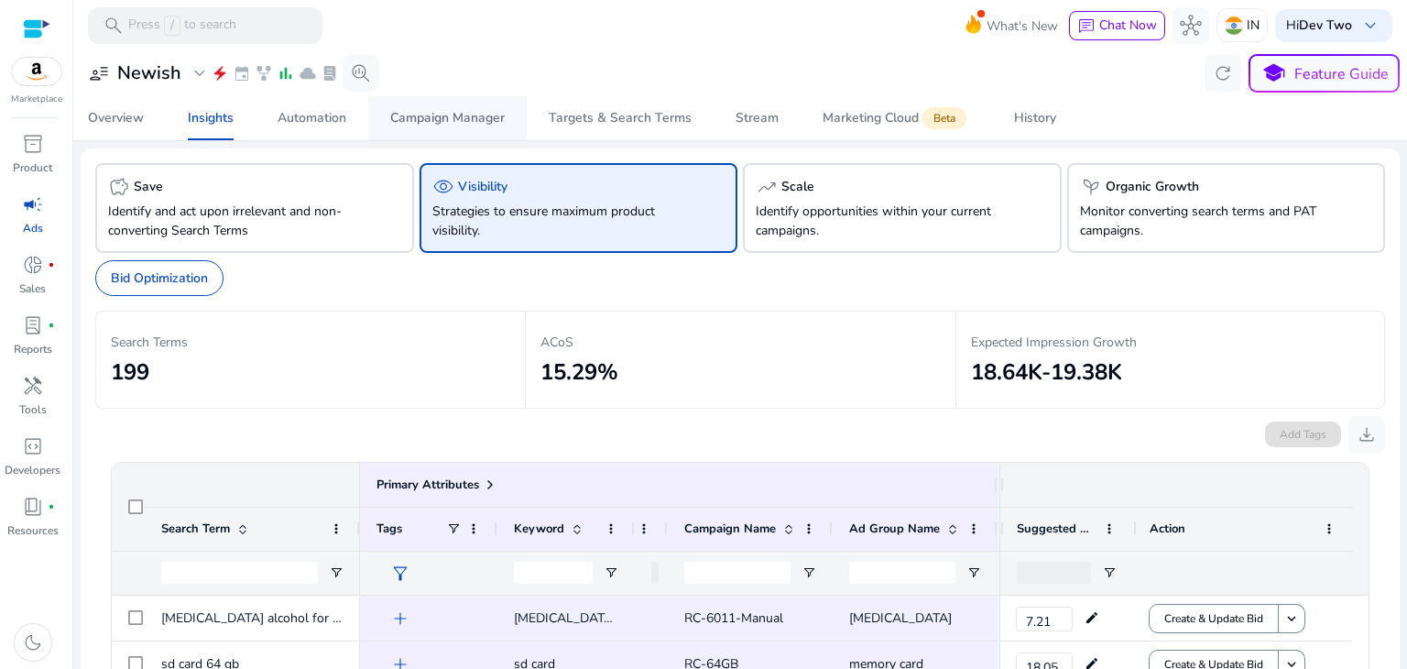
click at [457, 120] on div "Campaign Manager" at bounding box center [447, 118] width 115 height 13
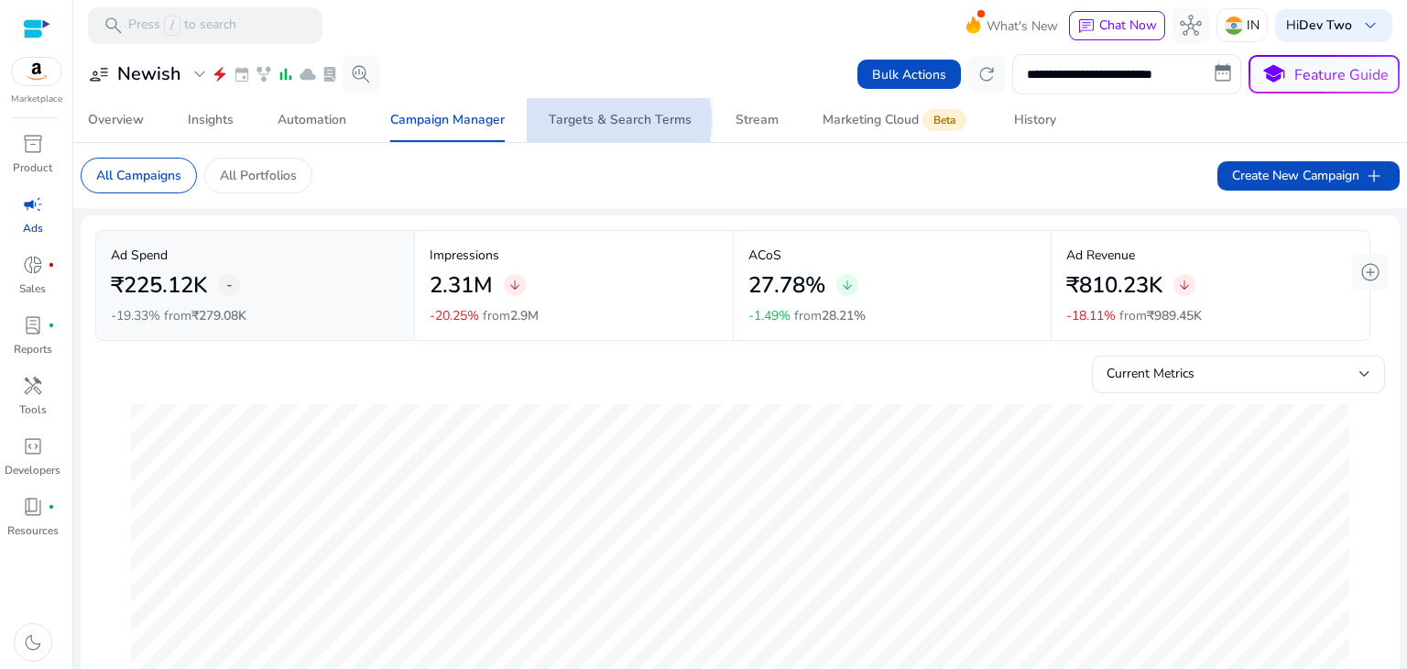
click at [596, 121] on div "Targets & Search Terms" at bounding box center [620, 120] width 143 height 13
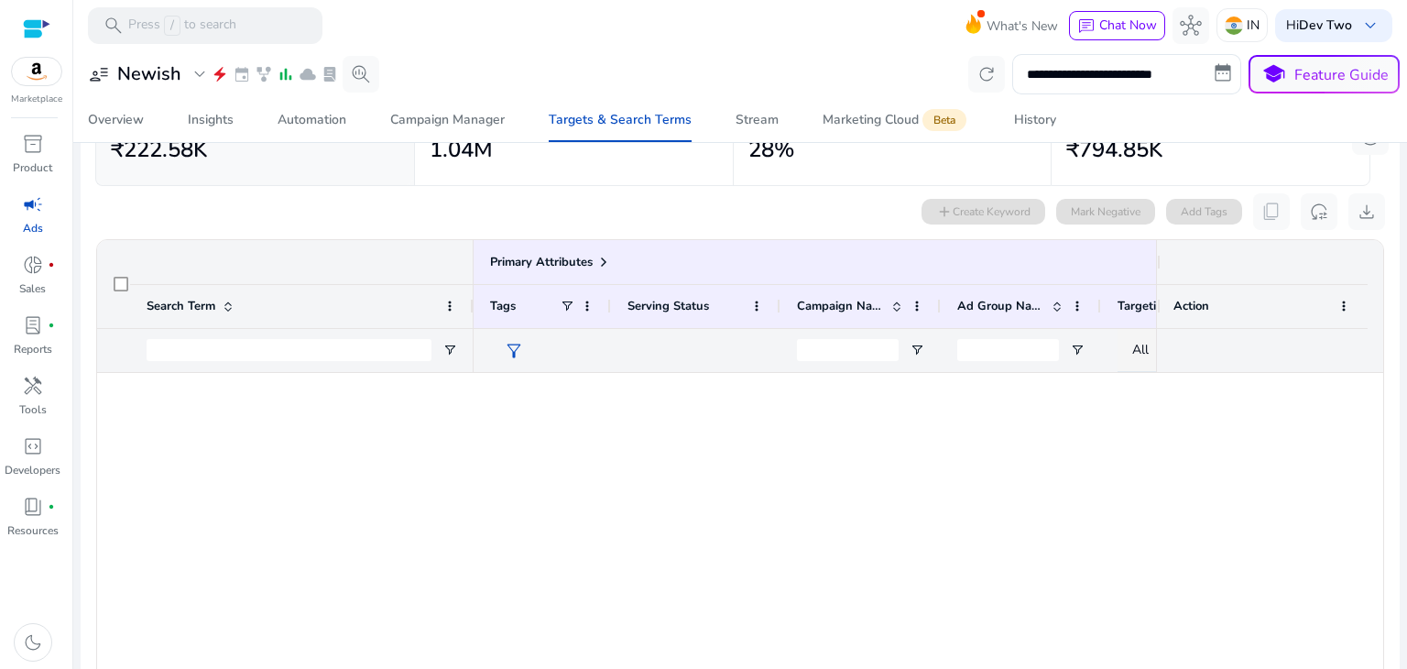
scroll to position [1109, 0]
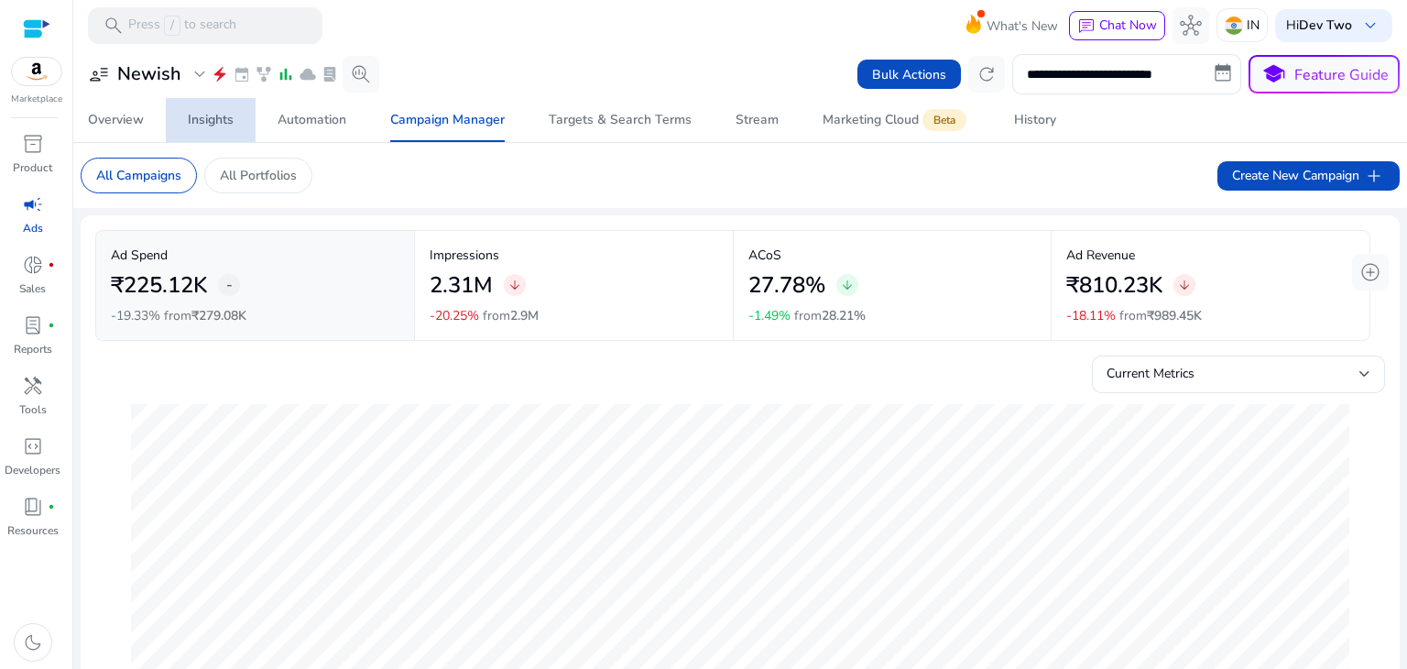
click at [192, 130] on span "Insights" at bounding box center [211, 120] width 46 height 44
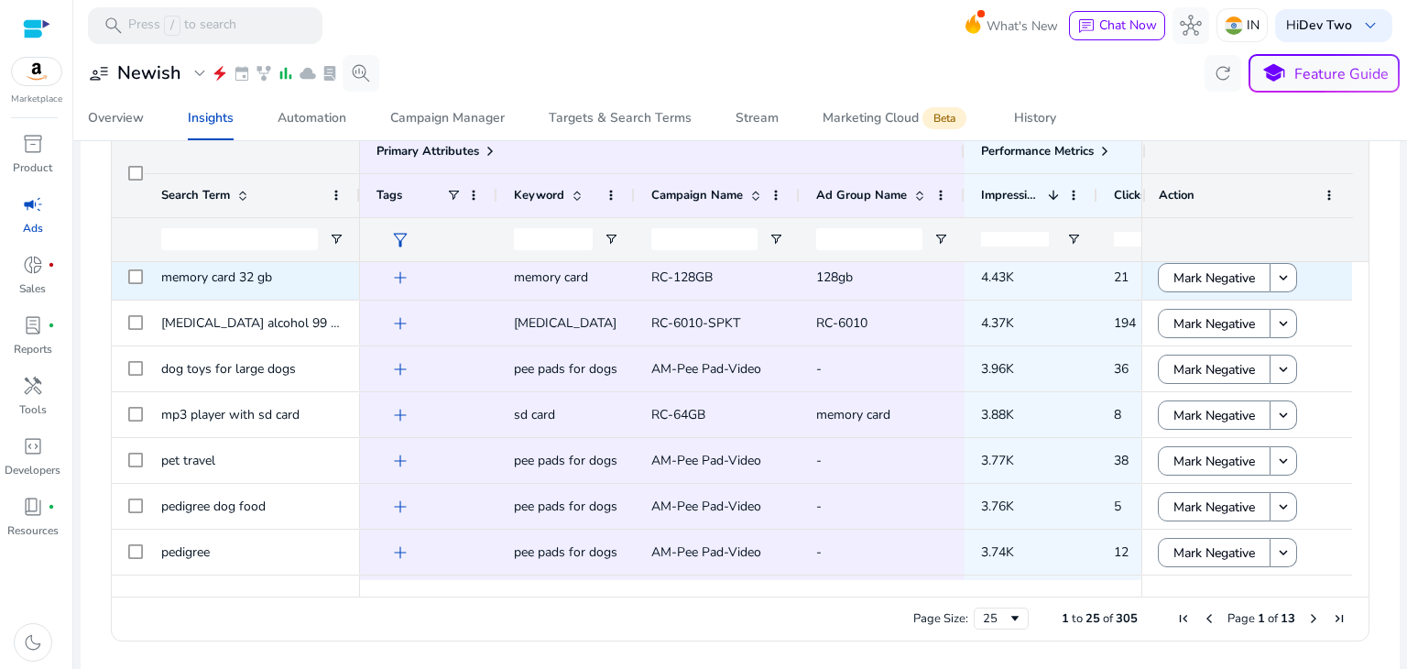
scroll to position [357, 0]
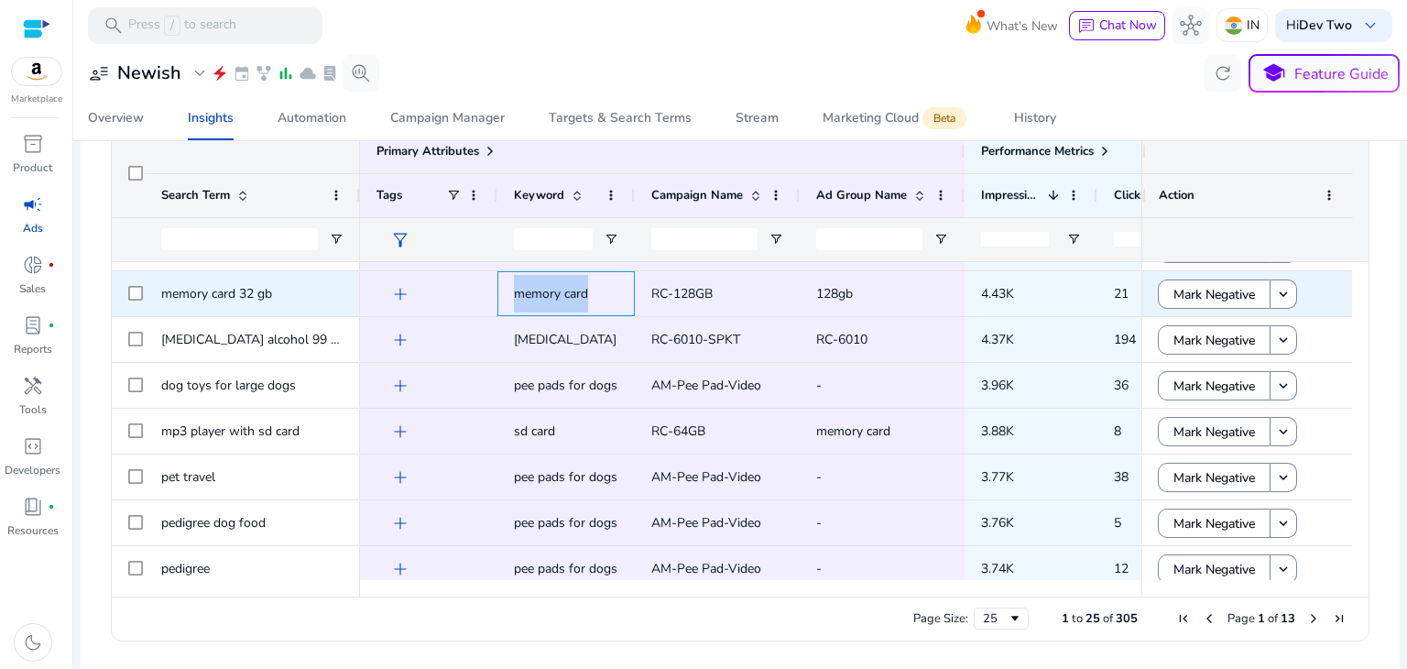
drag, startPoint x: 594, startPoint y: 298, endPoint x: 509, endPoint y: 296, distance: 84.3
click at [509, 296] on div "memory card" at bounding box center [565, 293] width 137 height 45
click at [599, 301] on span "memory card" at bounding box center [566, 294] width 104 height 38
